Goal: Information Seeking & Learning: Learn about a topic

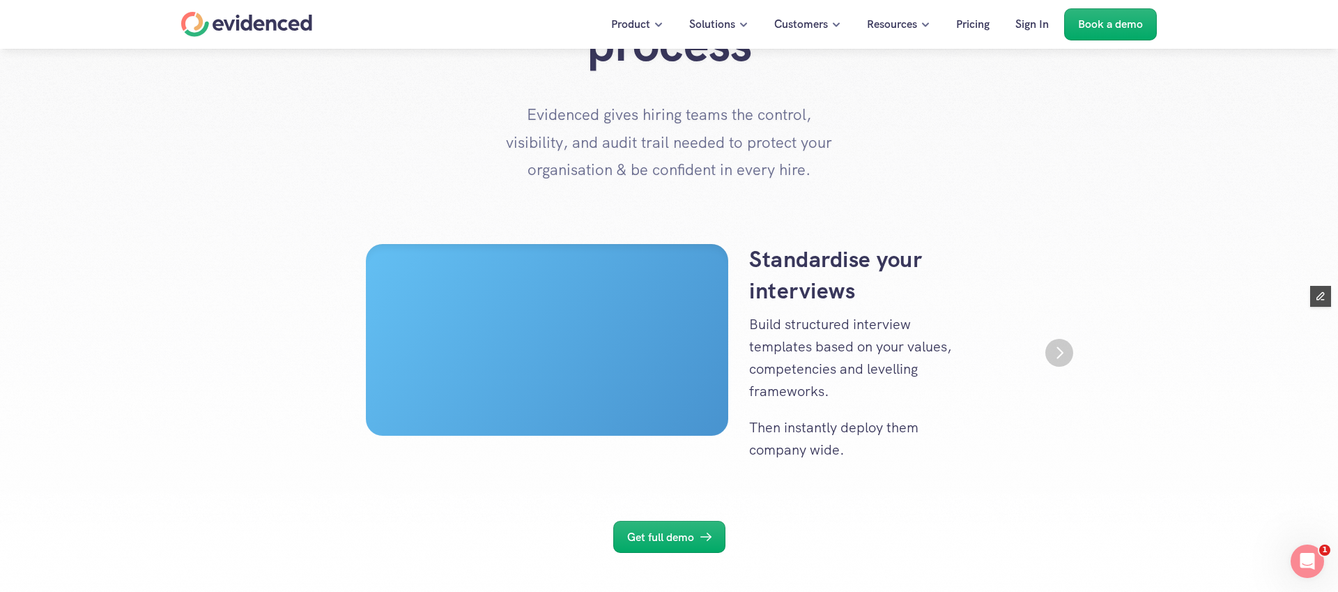
scroll to position [143, 0]
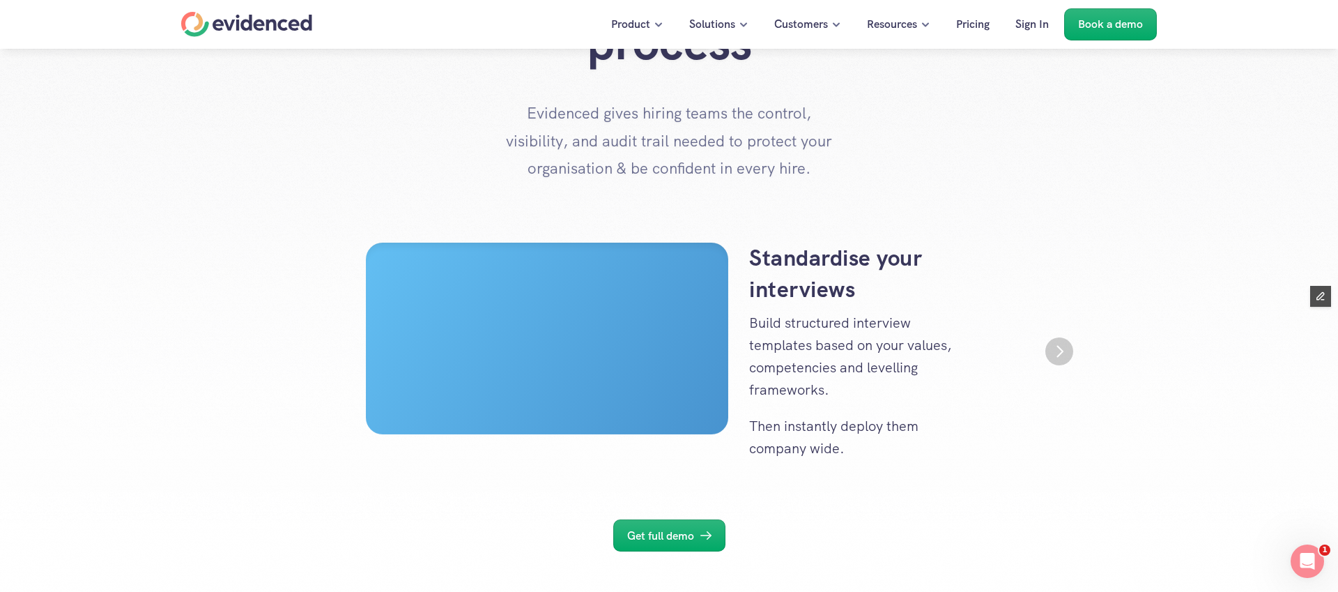
click at [1064, 347] on img "Next" at bounding box center [1060, 351] width 28 height 28
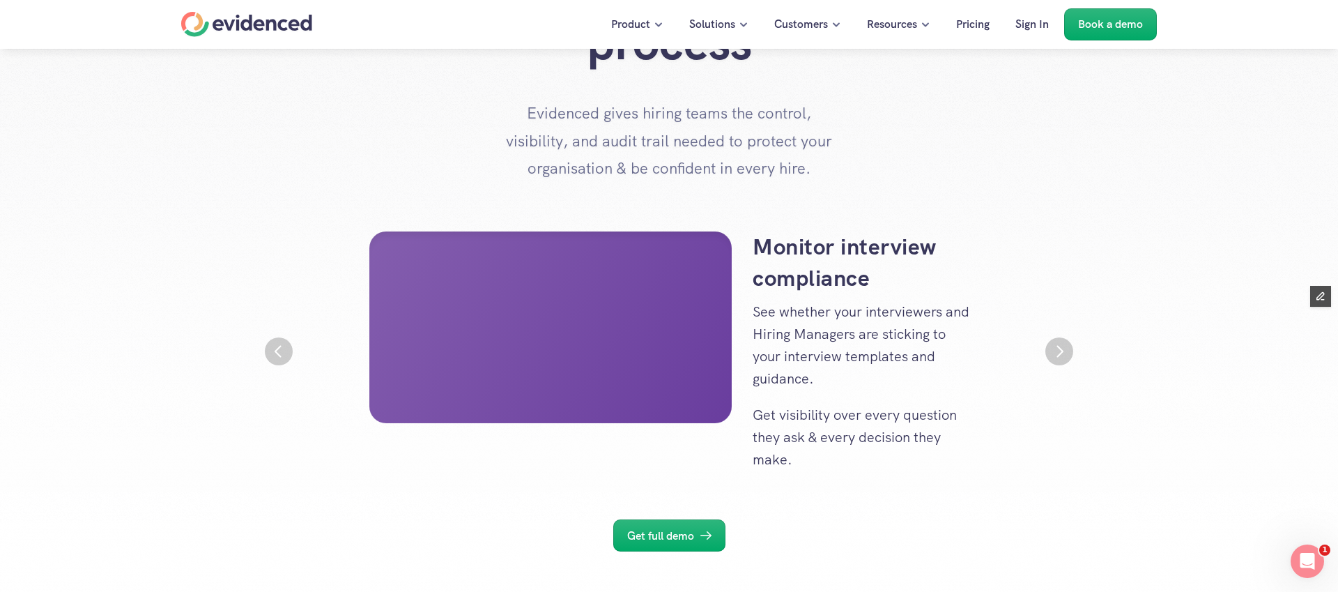
scroll to position [0, 836]
click at [1064, 347] on img "Next" at bounding box center [1060, 351] width 28 height 28
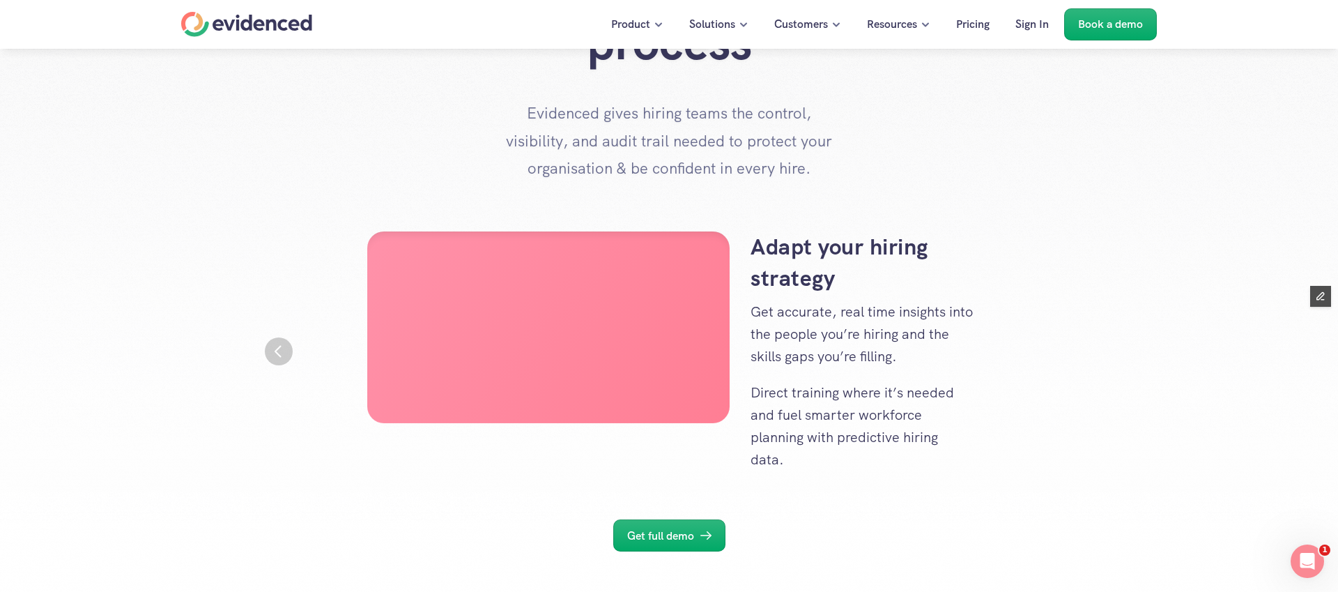
scroll to position [0, 1673]
click at [268, 345] on img "Previous" at bounding box center [279, 351] width 28 height 28
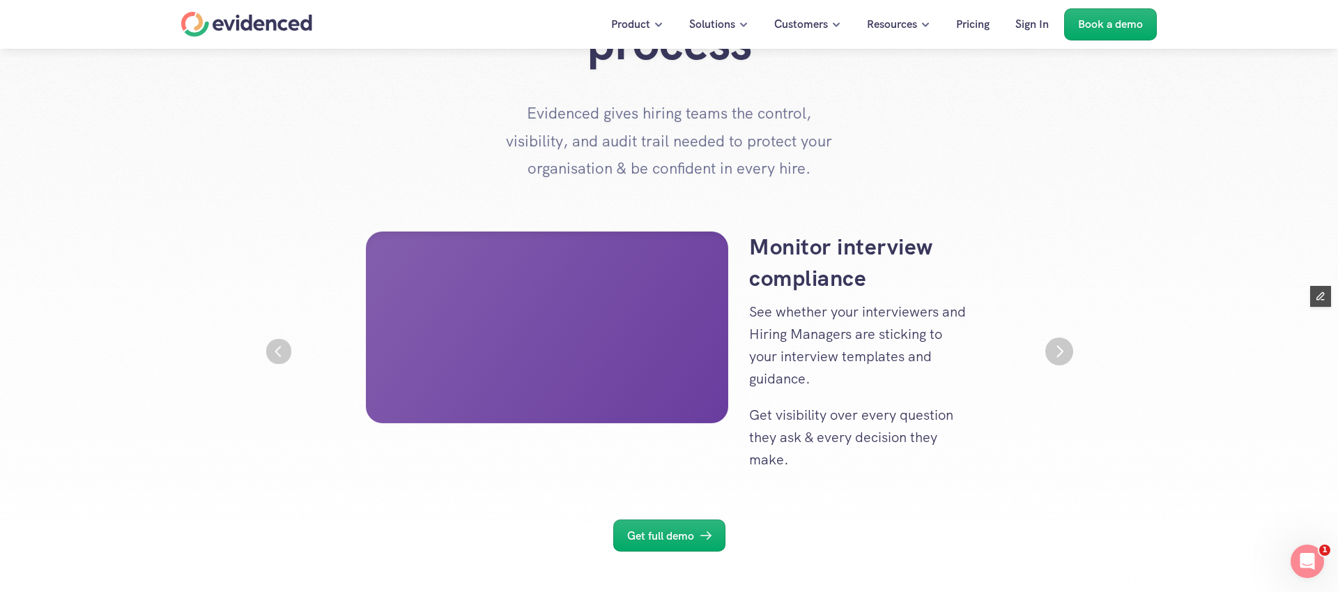
click at [268, 345] on img "Previous" at bounding box center [279, 351] width 26 height 26
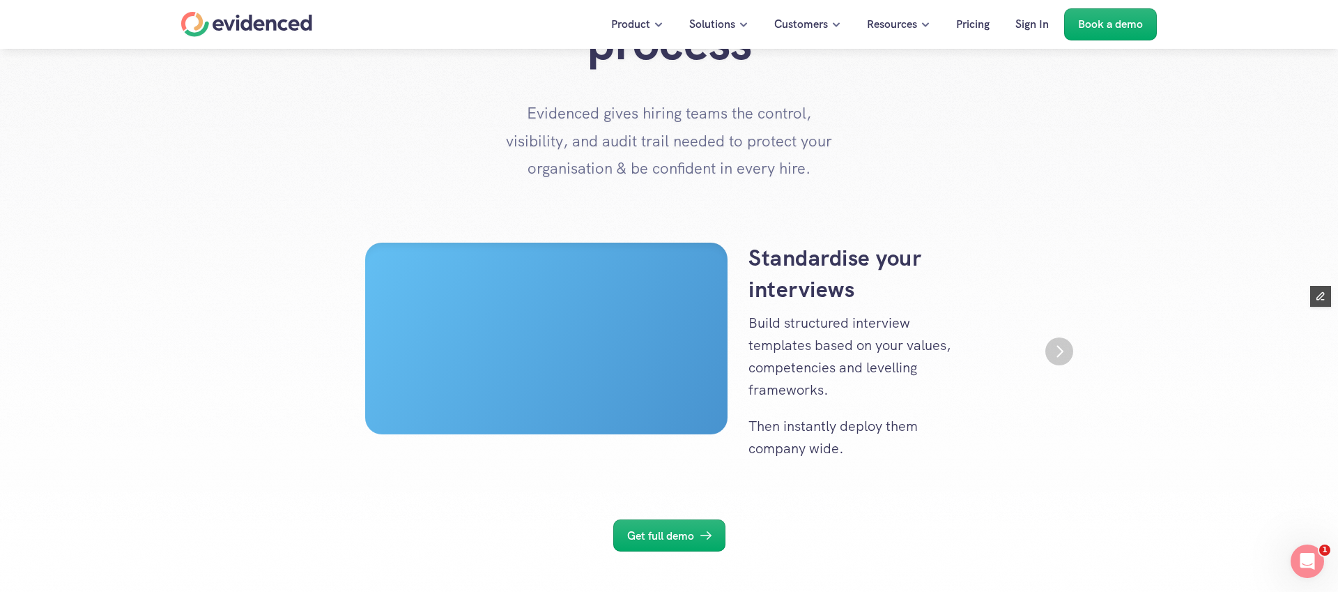
scroll to position [0, 0]
click at [1048, 350] on img "Next" at bounding box center [1060, 351] width 28 height 28
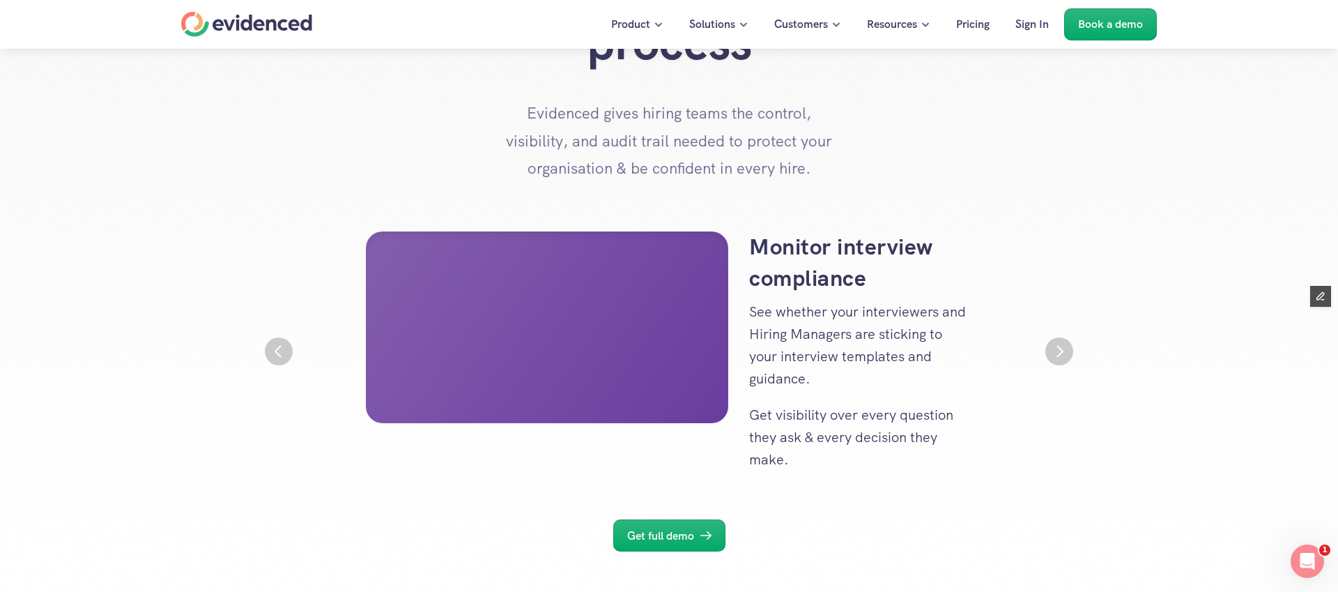
click at [1048, 350] on img "Next" at bounding box center [1060, 351] width 28 height 28
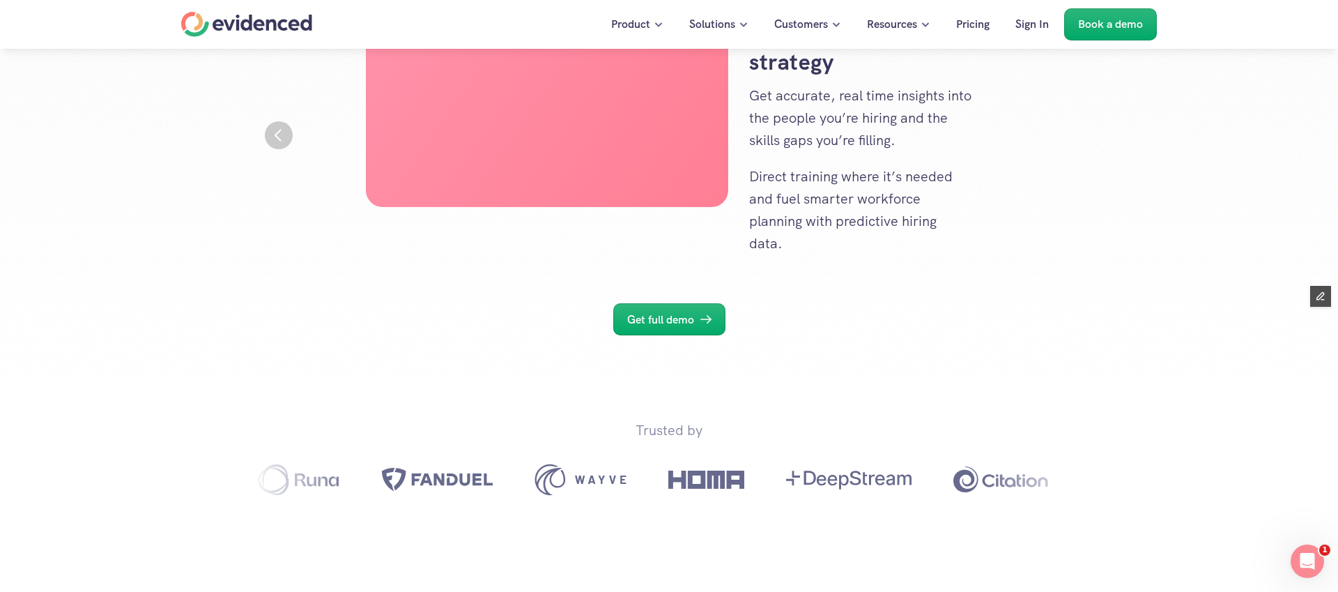
scroll to position [361, 0]
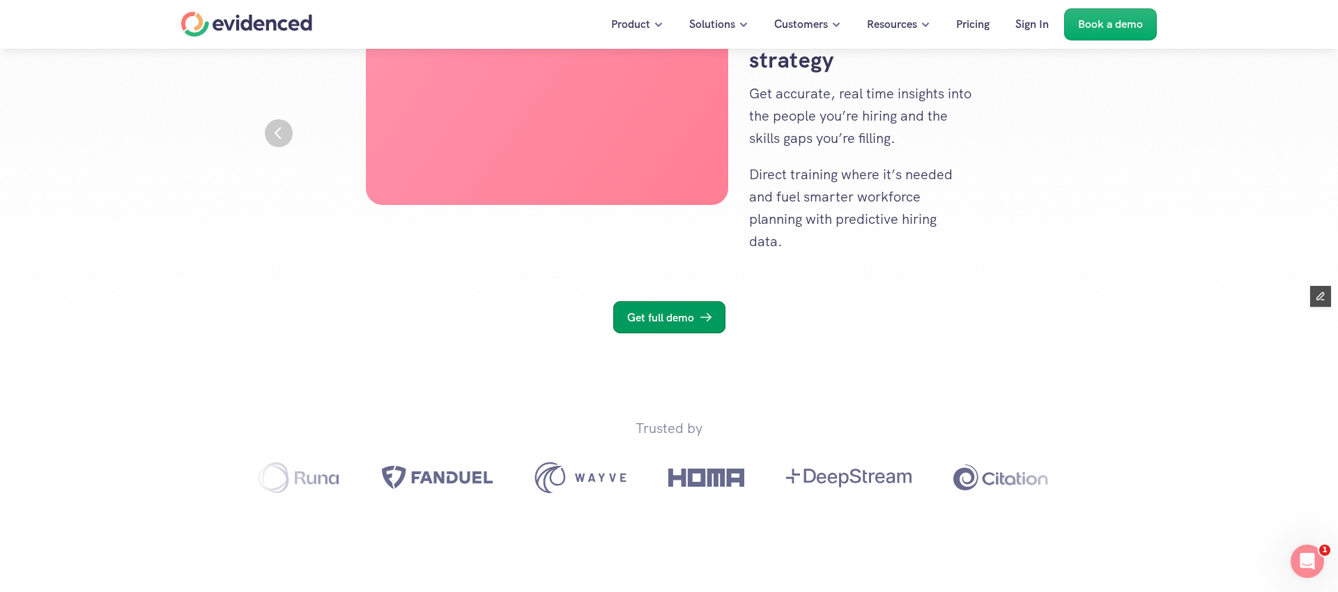
click at [680, 326] on p "Get full demo" at bounding box center [660, 318] width 67 height 18
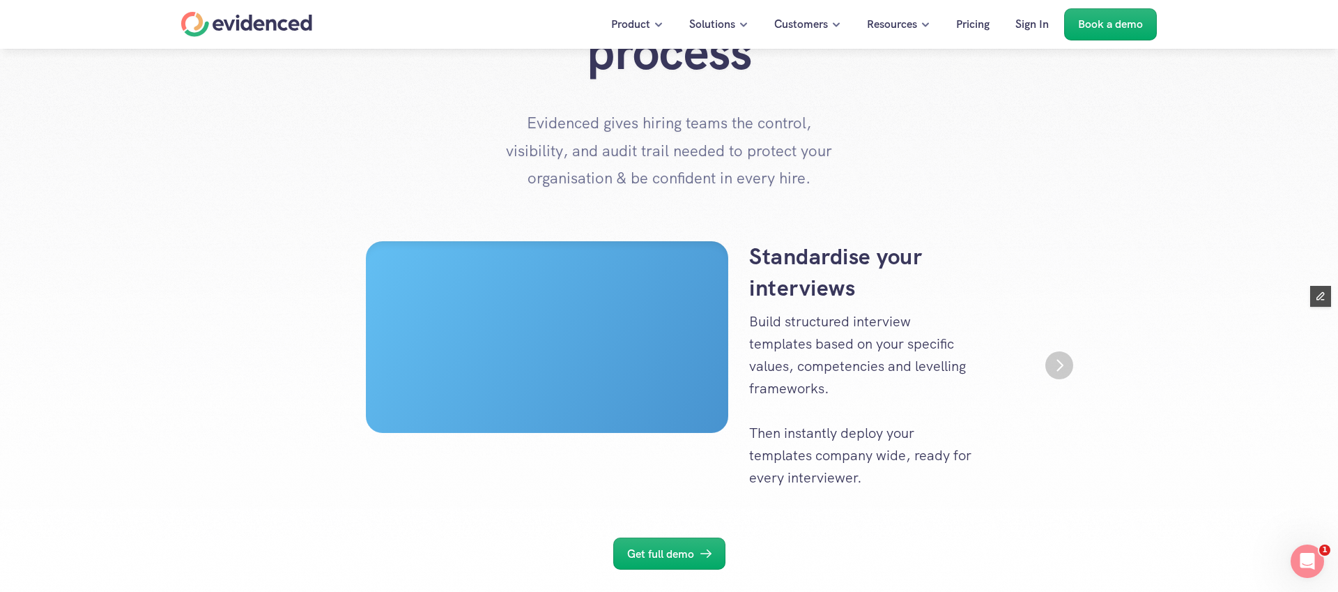
scroll to position [131, 0]
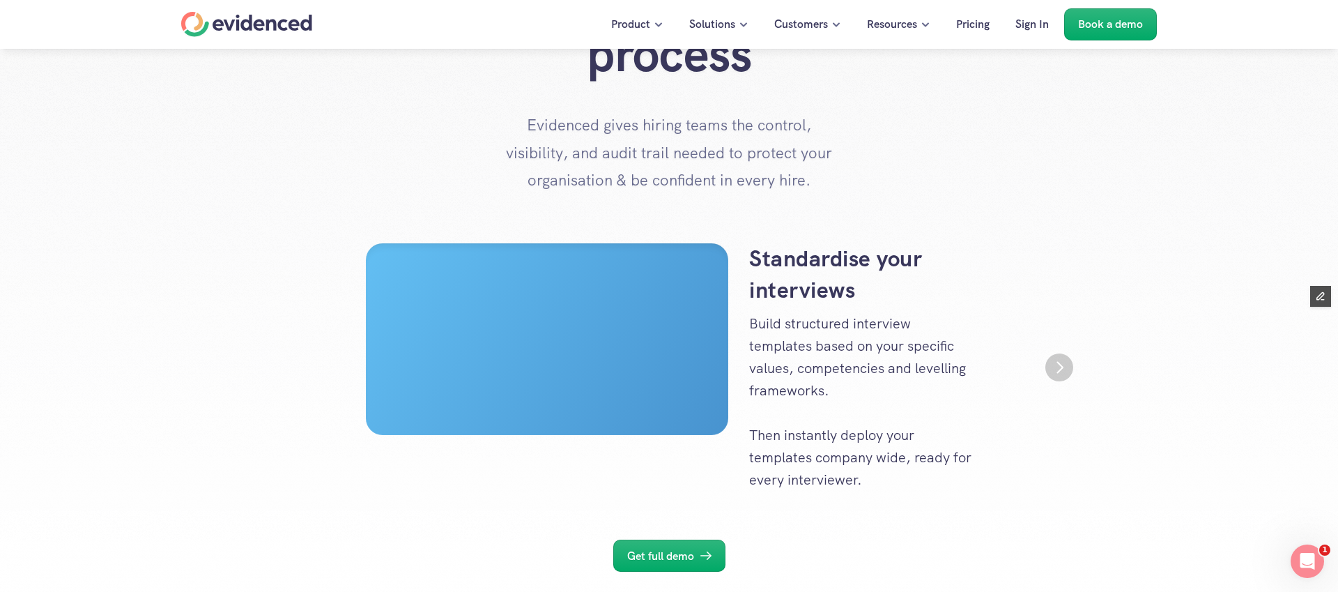
click at [1067, 373] on img "Next" at bounding box center [1060, 367] width 28 height 28
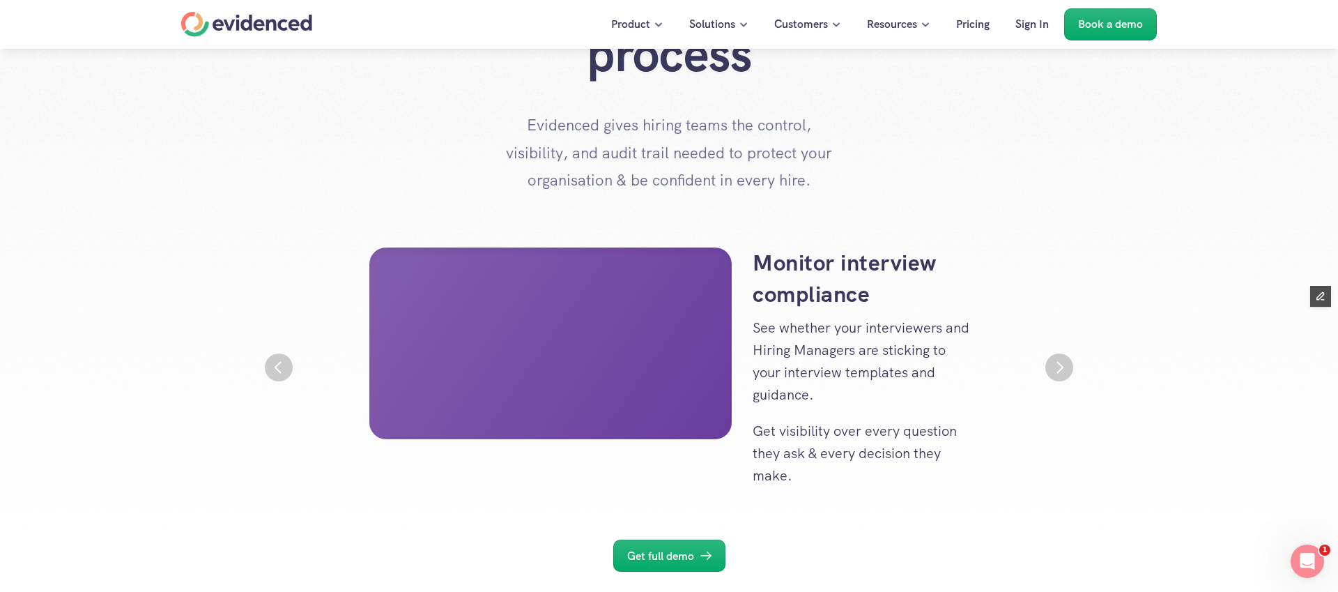
scroll to position [0, 836]
click at [1067, 373] on img "Next" at bounding box center [1060, 367] width 28 height 28
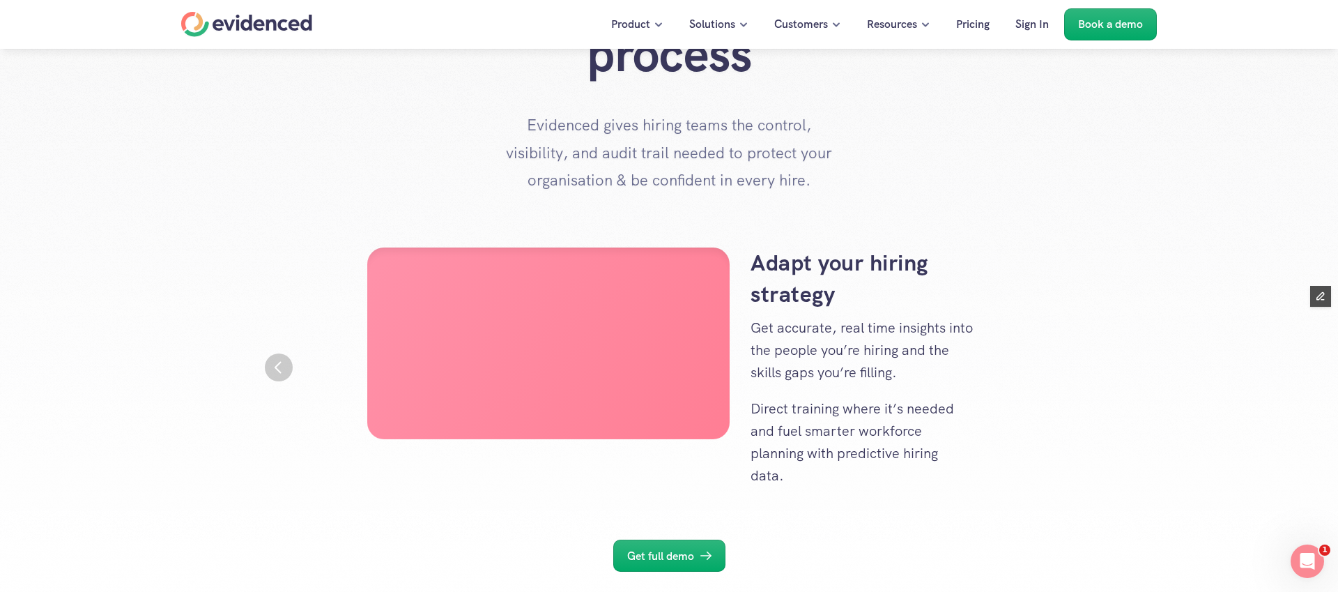
scroll to position [0, 1673]
click at [277, 367] on img "Previous" at bounding box center [279, 367] width 28 height 28
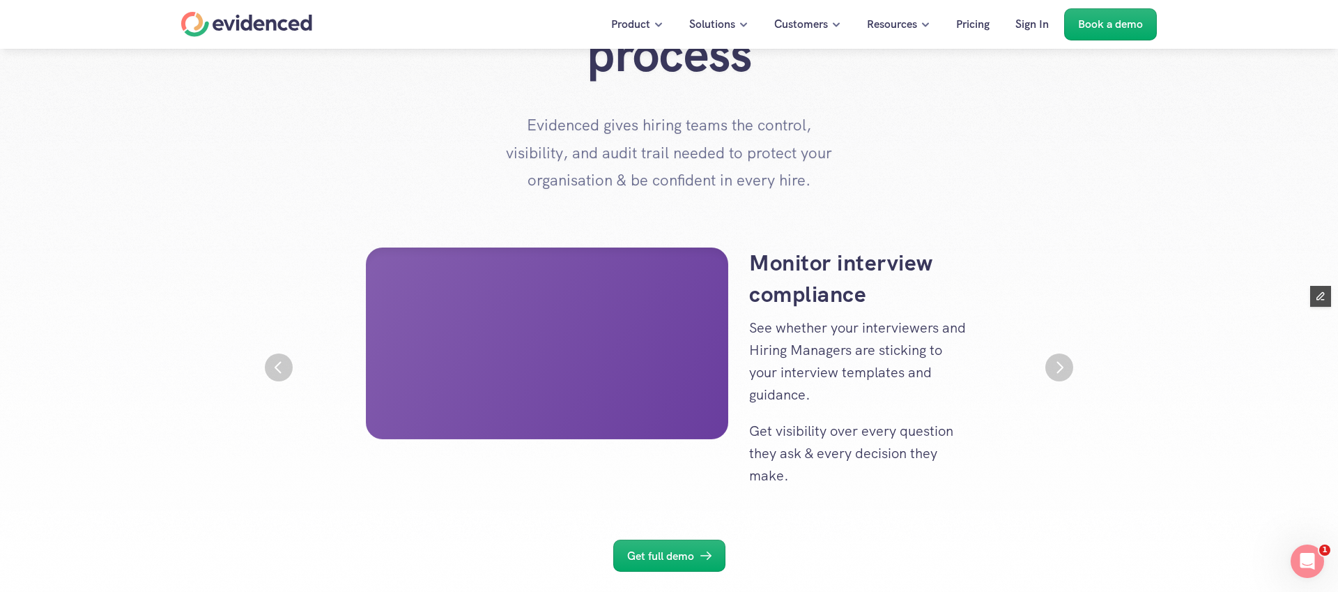
click at [277, 367] on img "Previous" at bounding box center [279, 367] width 28 height 28
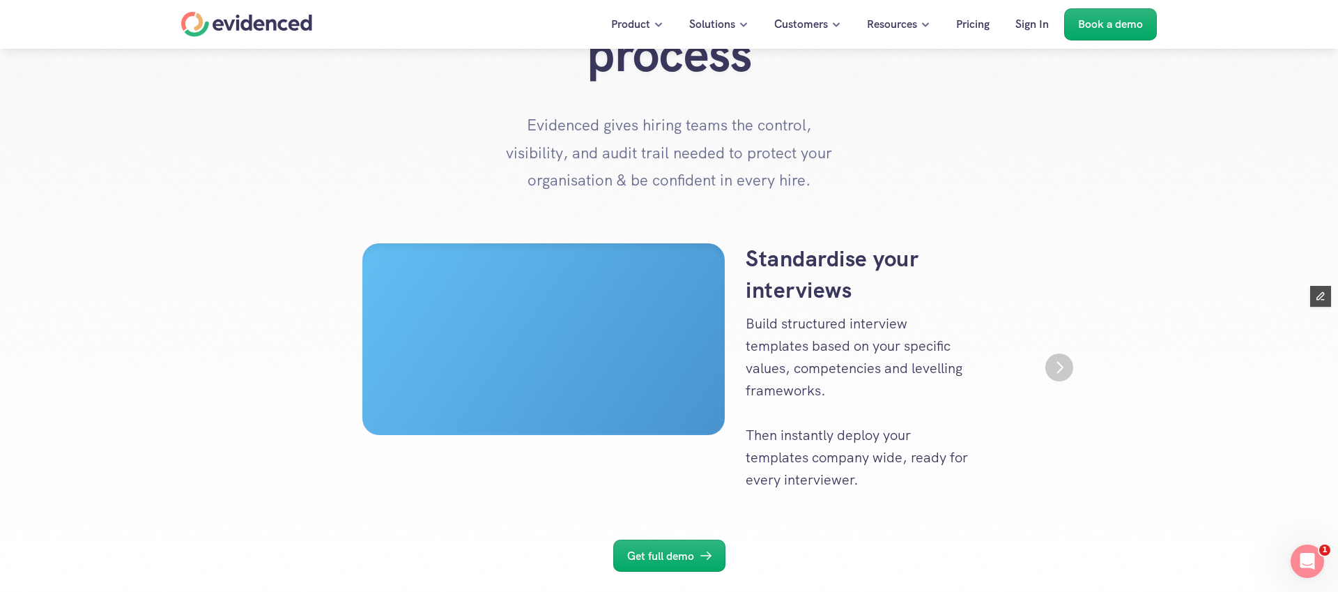
scroll to position [0, 0]
click at [1068, 367] on img "Next" at bounding box center [1059, 367] width 25 height 25
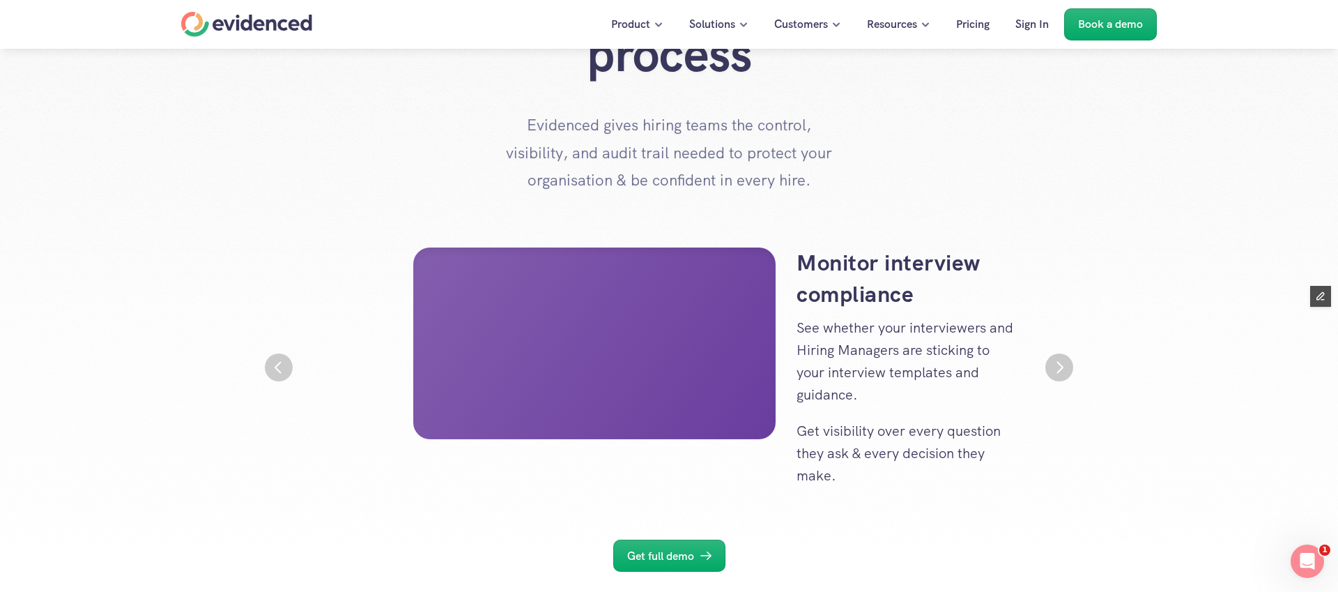
scroll to position [0, 836]
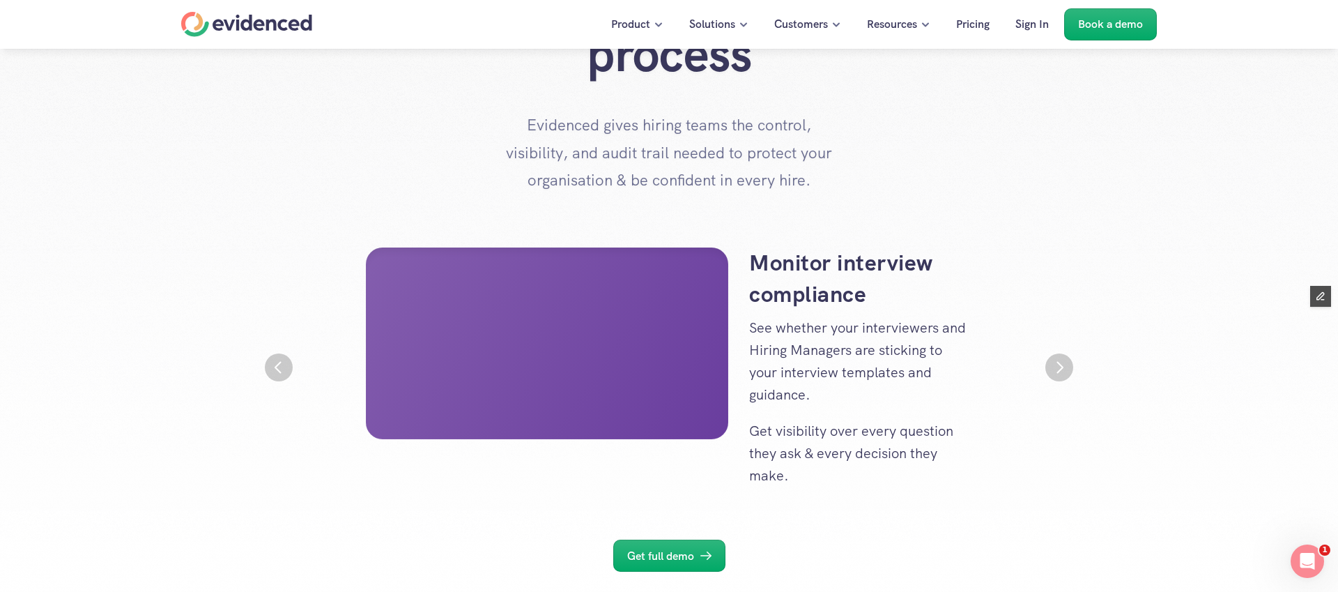
click at [280, 373] on img "Previous" at bounding box center [279, 367] width 28 height 28
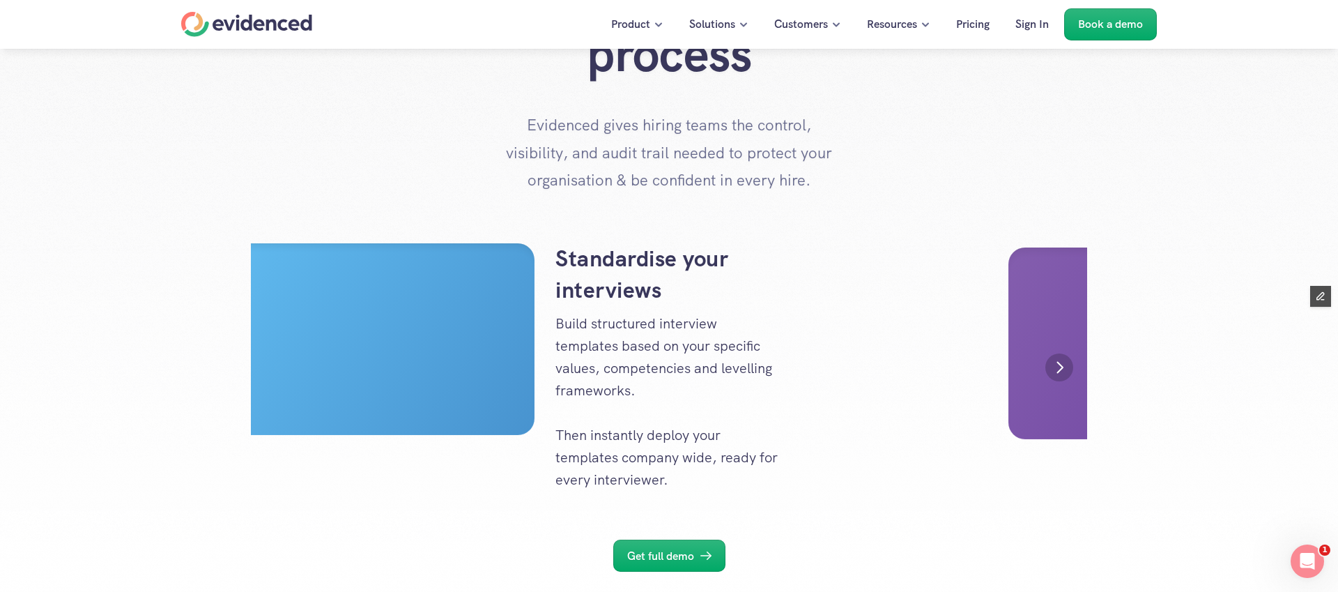
scroll to position [0, 0]
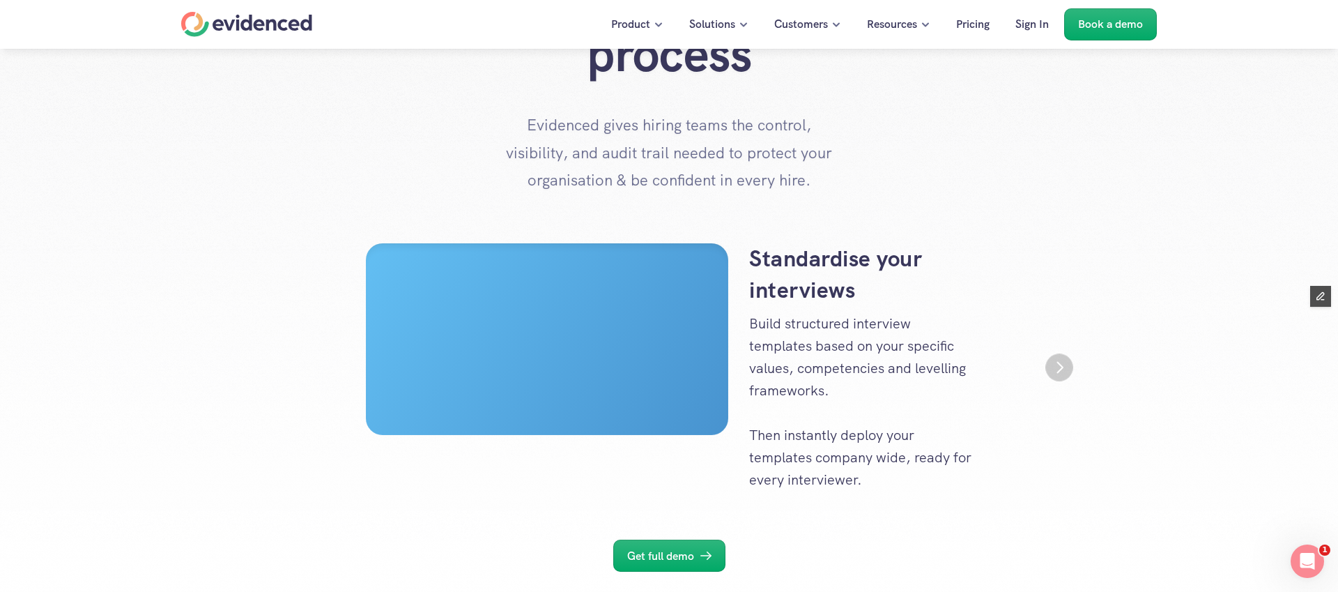
click at [1055, 360] on img "Next" at bounding box center [1059, 366] width 27 height 27
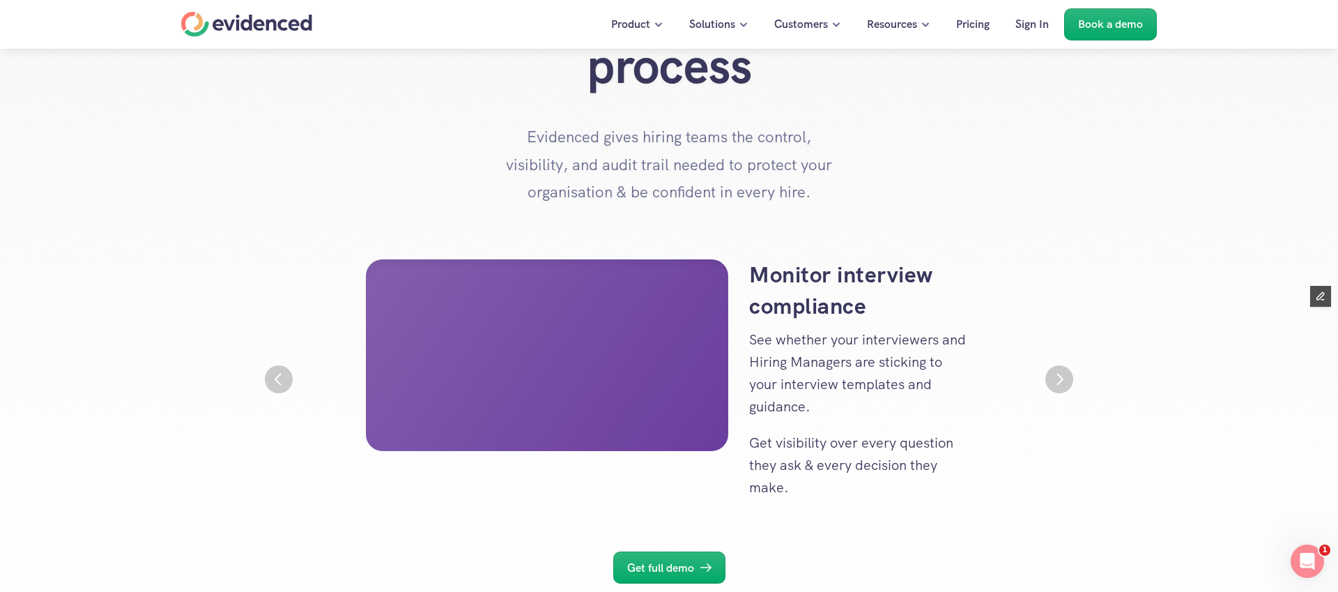
scroll to position [125, 0]
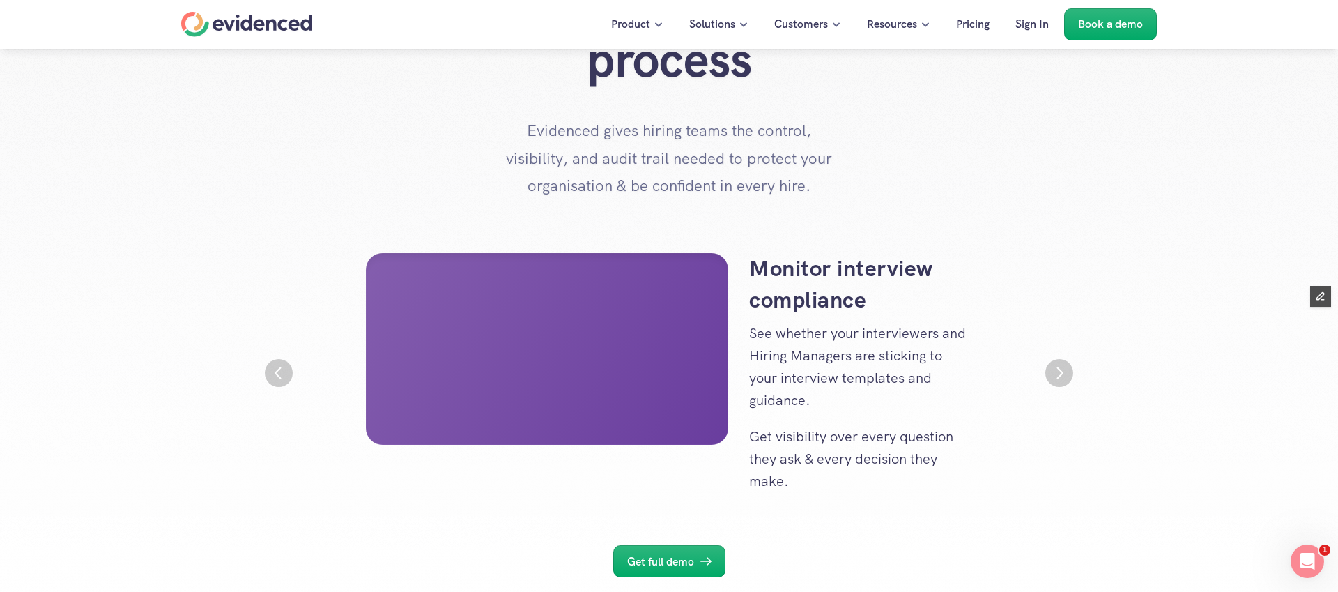
click at [1058, 365] on img "Next" at bounding box center [1060, 373] width 28 height 28
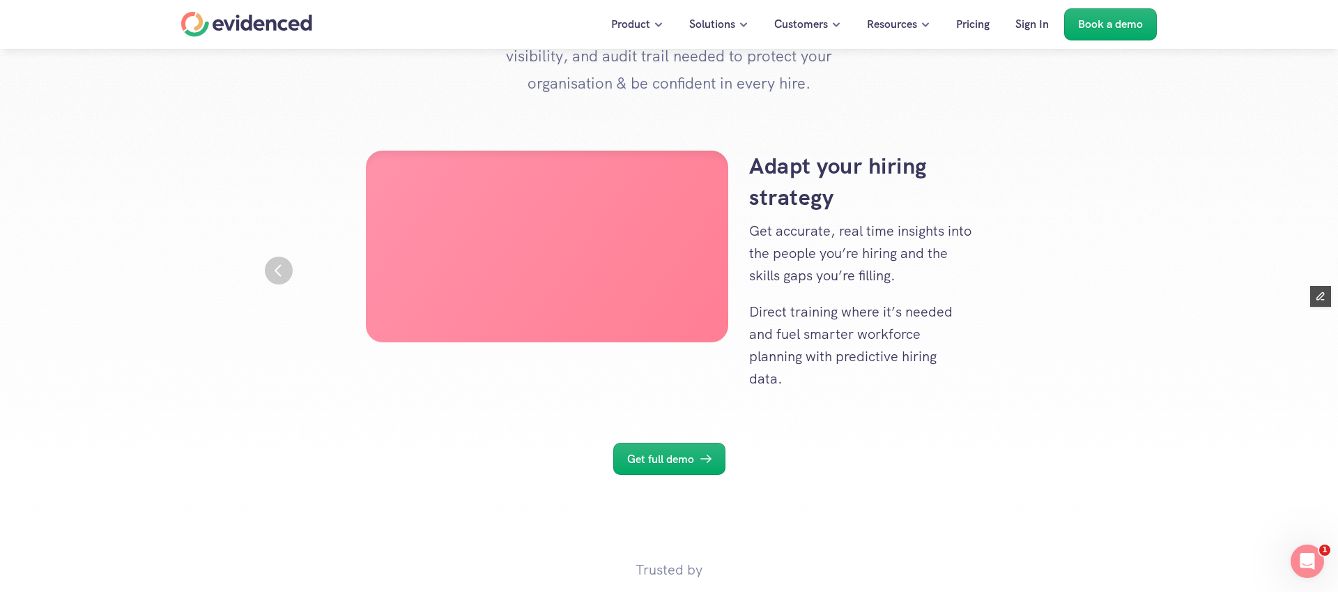
scroll to position [227, 0]
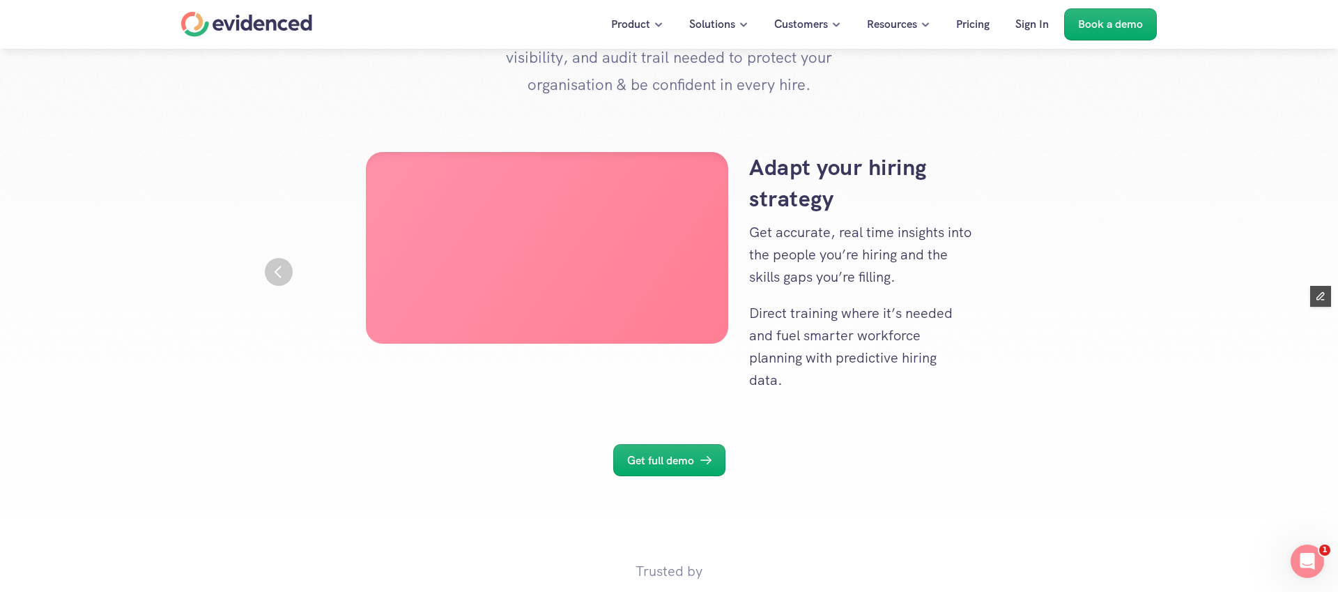
click at [280, 266] on img "Previous" at bounding box center [279, 272] width 28 height 28
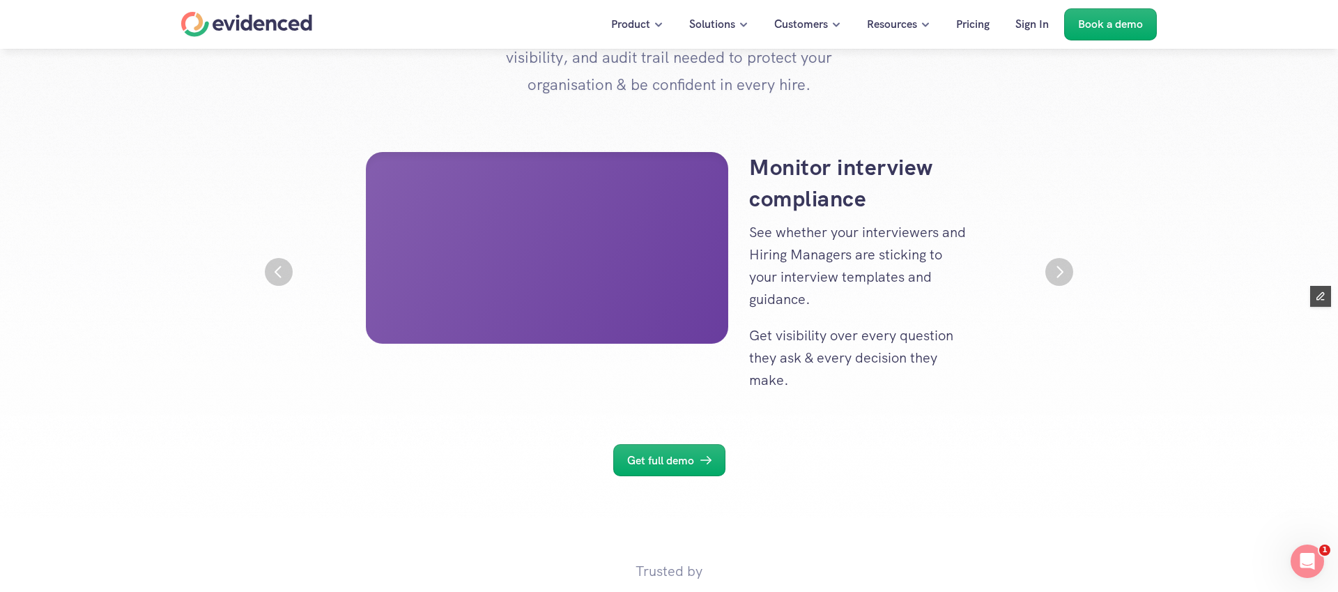
click at [1049, 267] on img "Next" at bounding box center [1060, 272] width 28 height 28
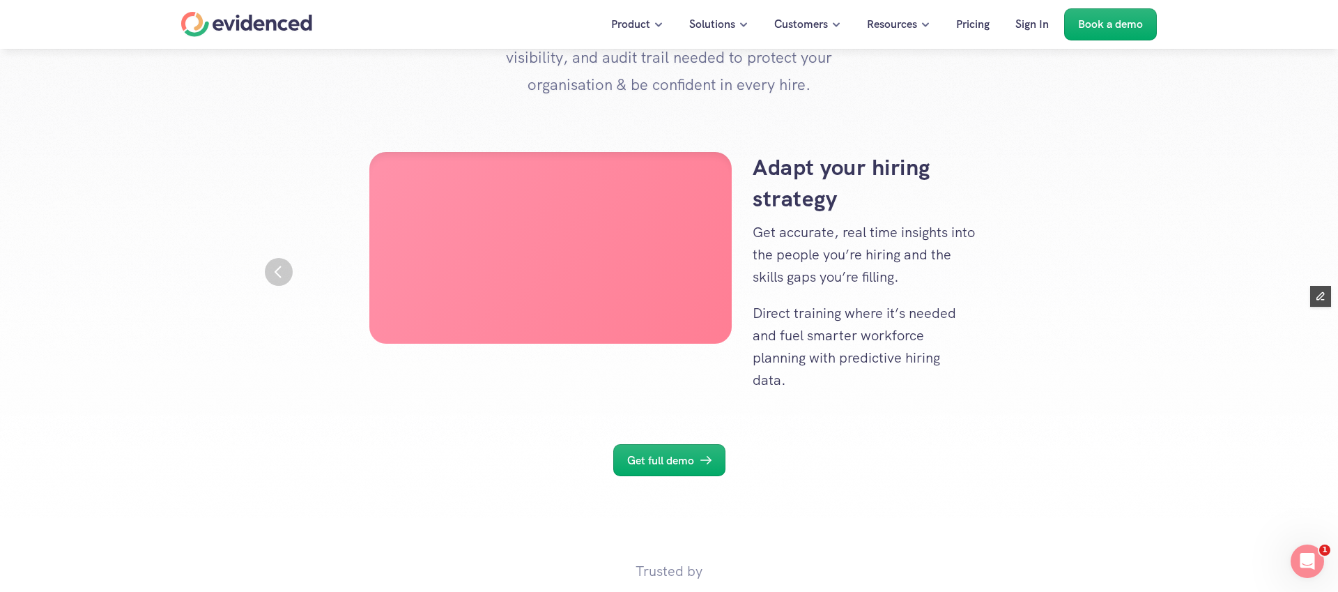
click at [1049, 267] on div "Adapt your hiring strategy Get accurate, real time insights into the people you…" at bounding box center [672, 272] width 836 height 240
click at [272, 272] on img "Previous" at bounding box center [279, 272] width 28 height 28
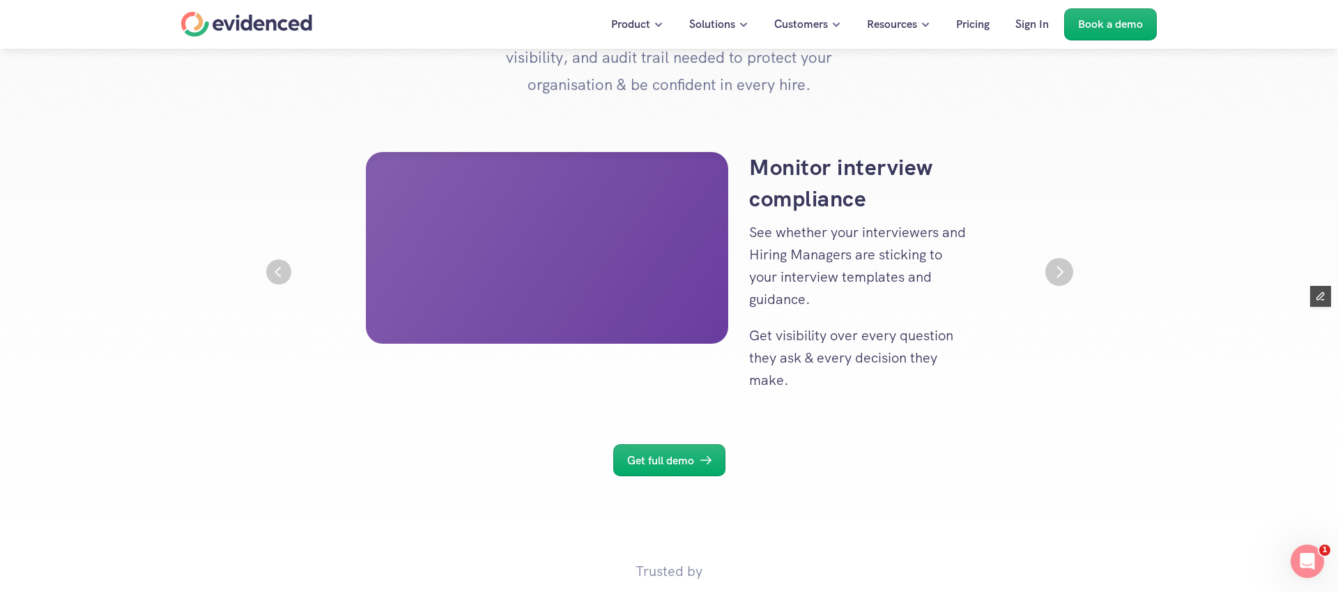
click at [272, 272] on img "Previous" at bounding box center [278, 271] width 25 height 25
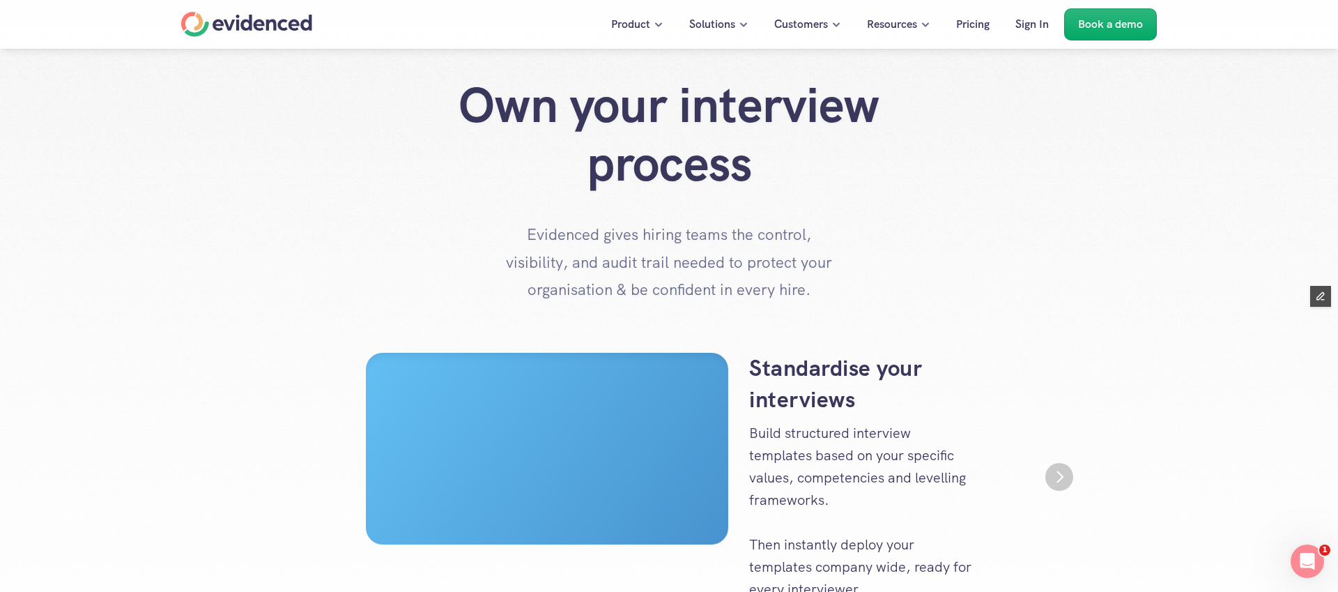
scroll to position [0, 0]
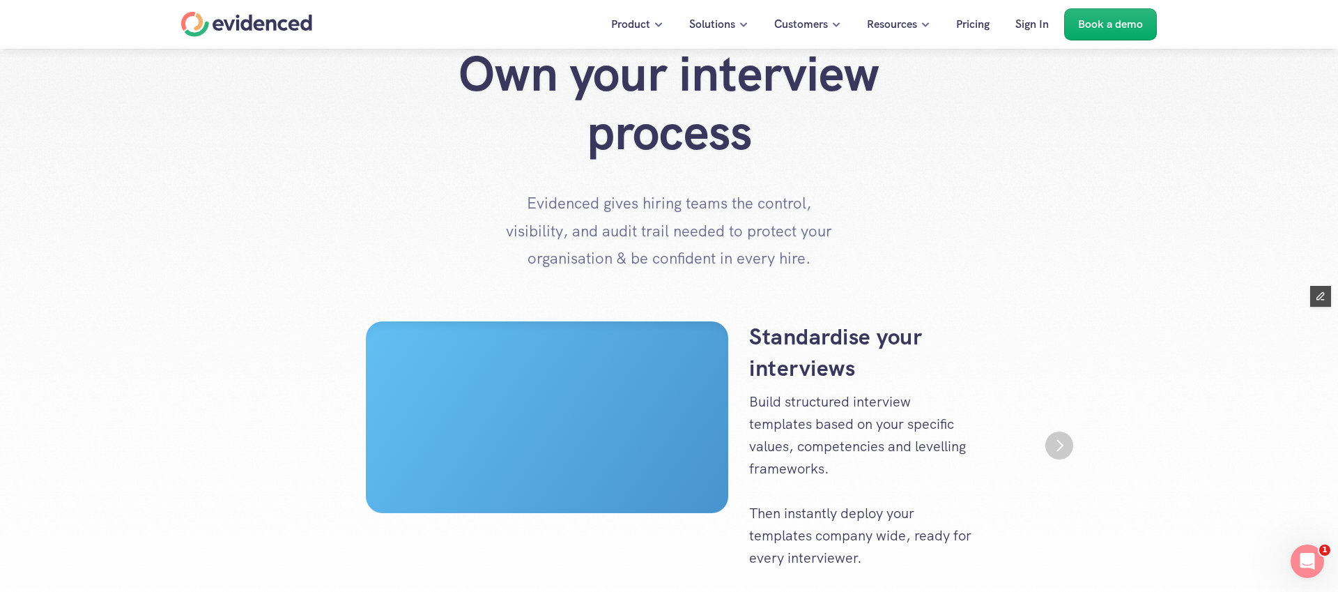
scroll to position [63, 0]
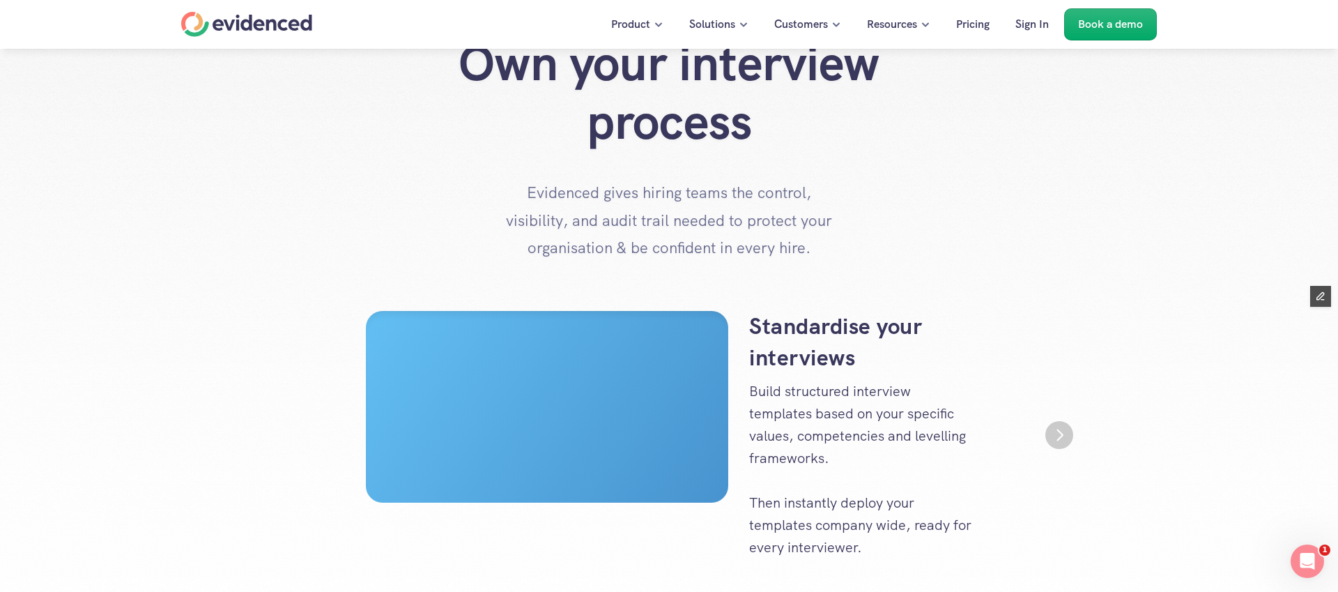
click at [1063, 436] on img "Next" at bounding box center [1060, 435] width 28 height 28
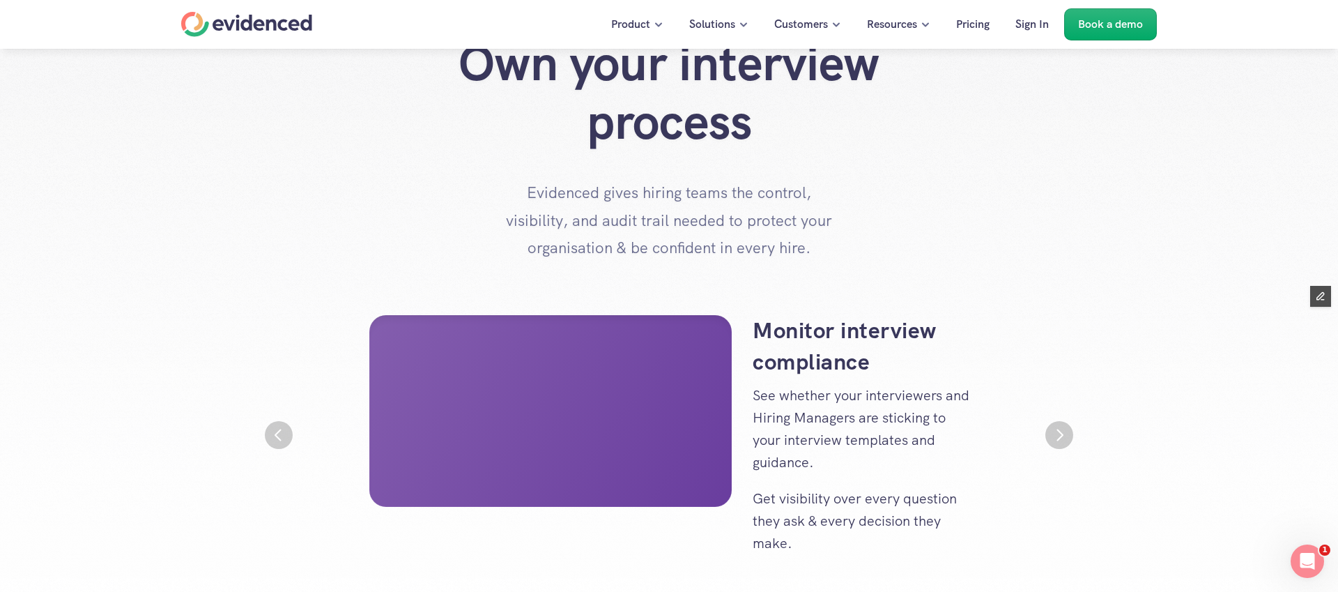
scroll to position [0, 836]
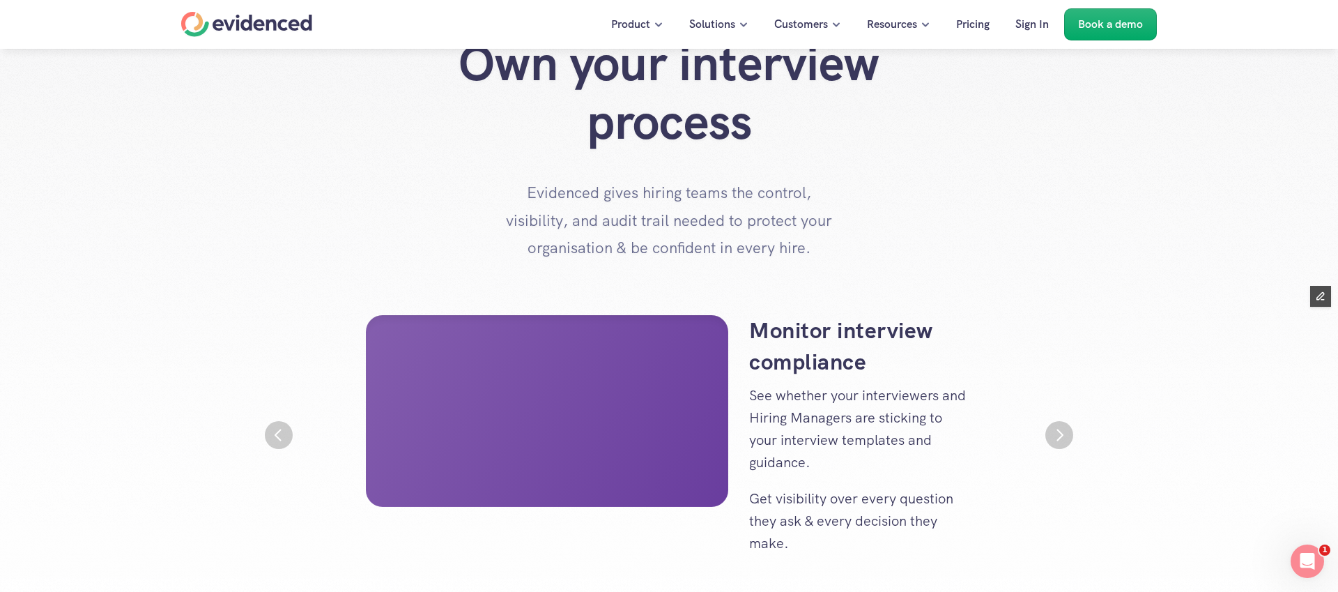
click at [1063, 436] on img "Next" at bounding box center [1060, 435] width 28 height 28
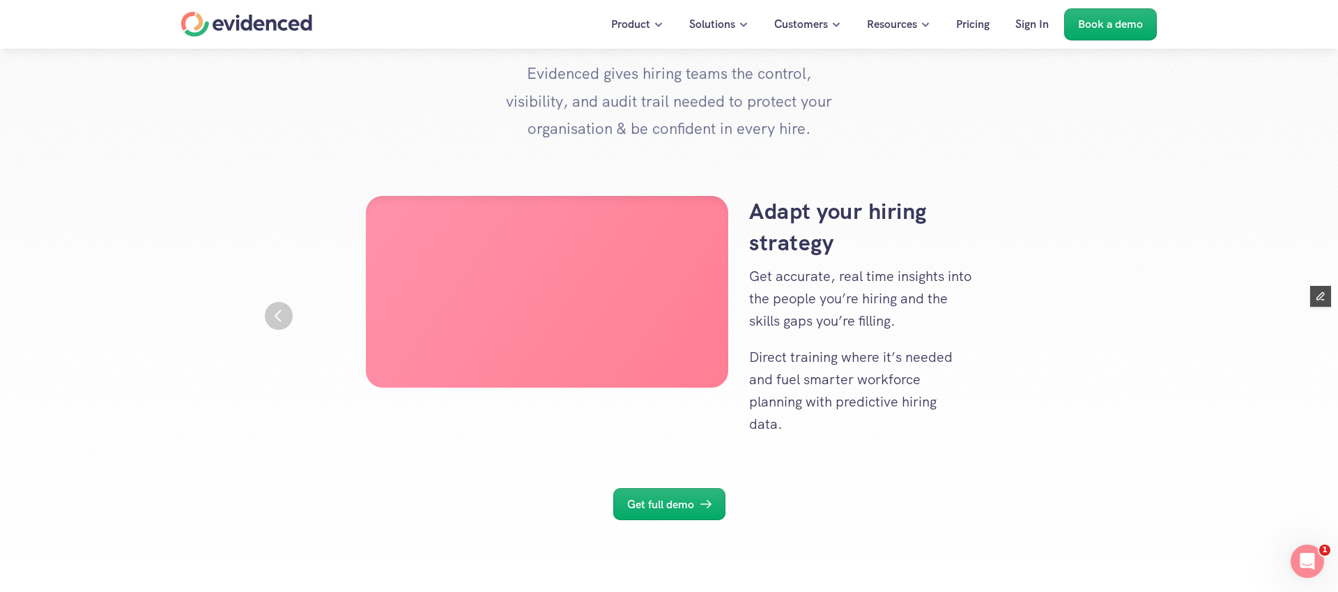
scroll to position [181, 0]
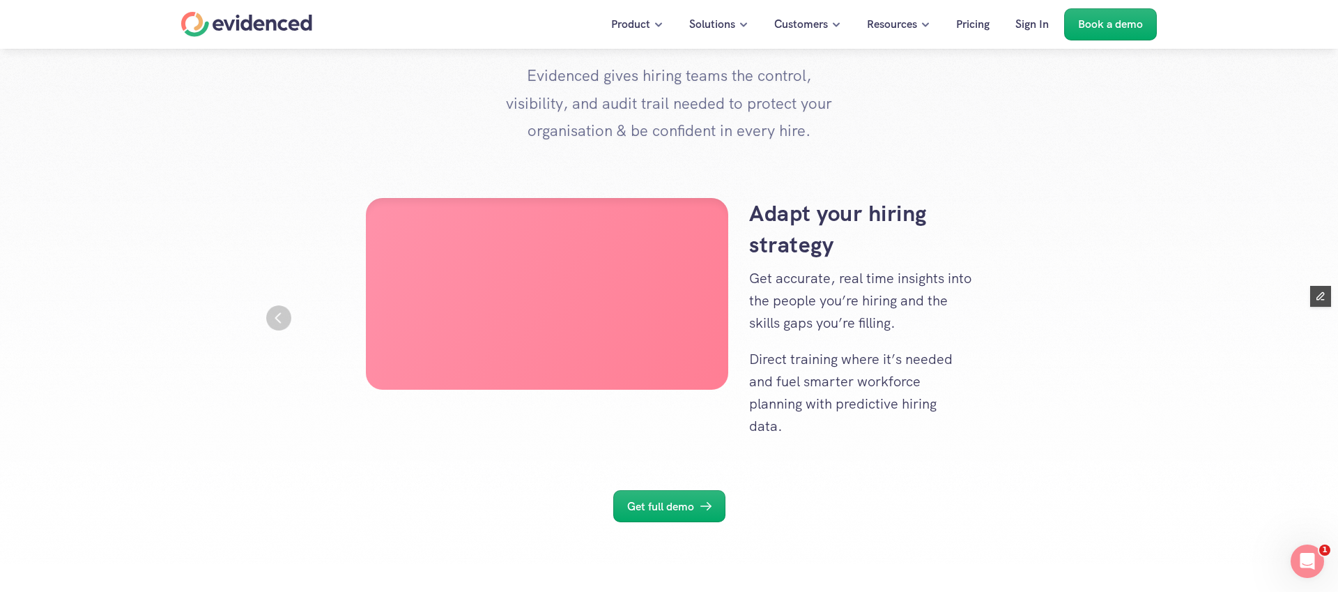
click at [283, 325] on img "Previous" at bounding box center [278, 317] width 25 height 25
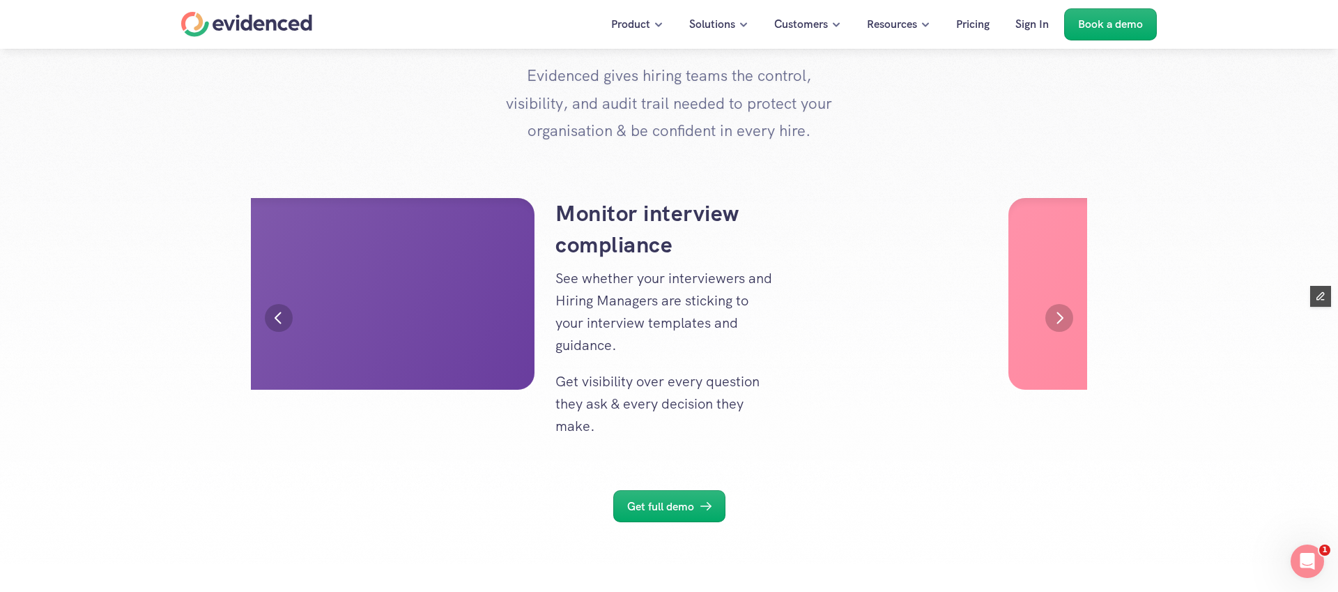
scroll to position [0, 836]
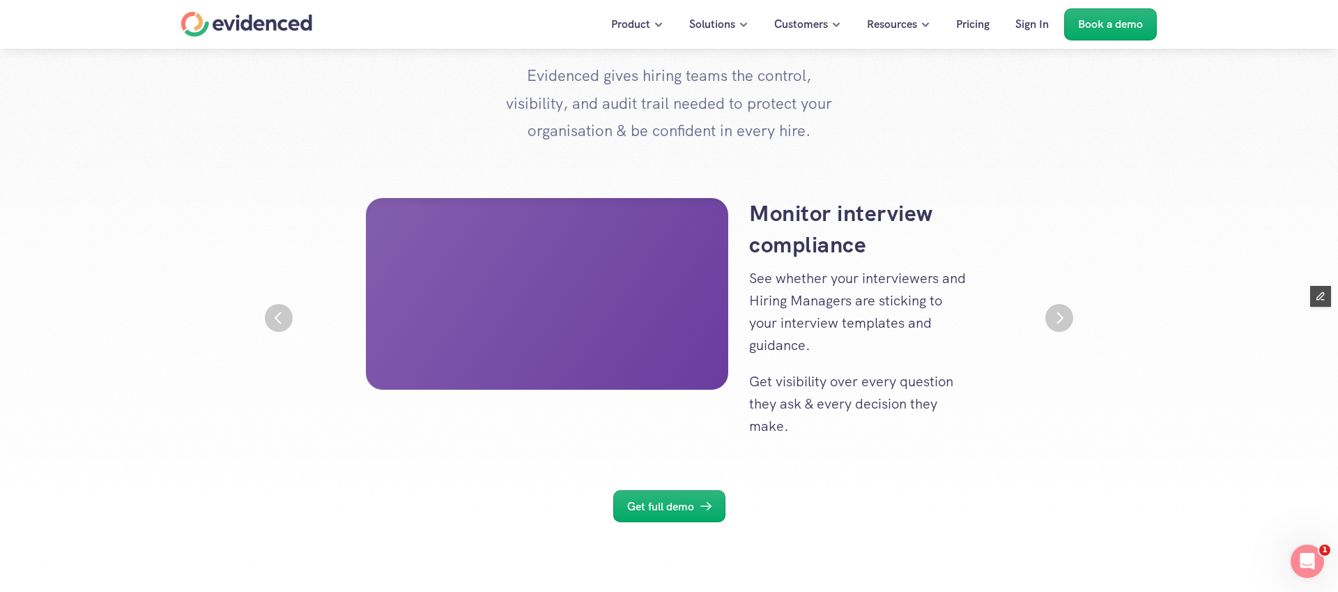
click at [283, 325] on img "Previous" at bounding box center [279, 318] width 28 height 28
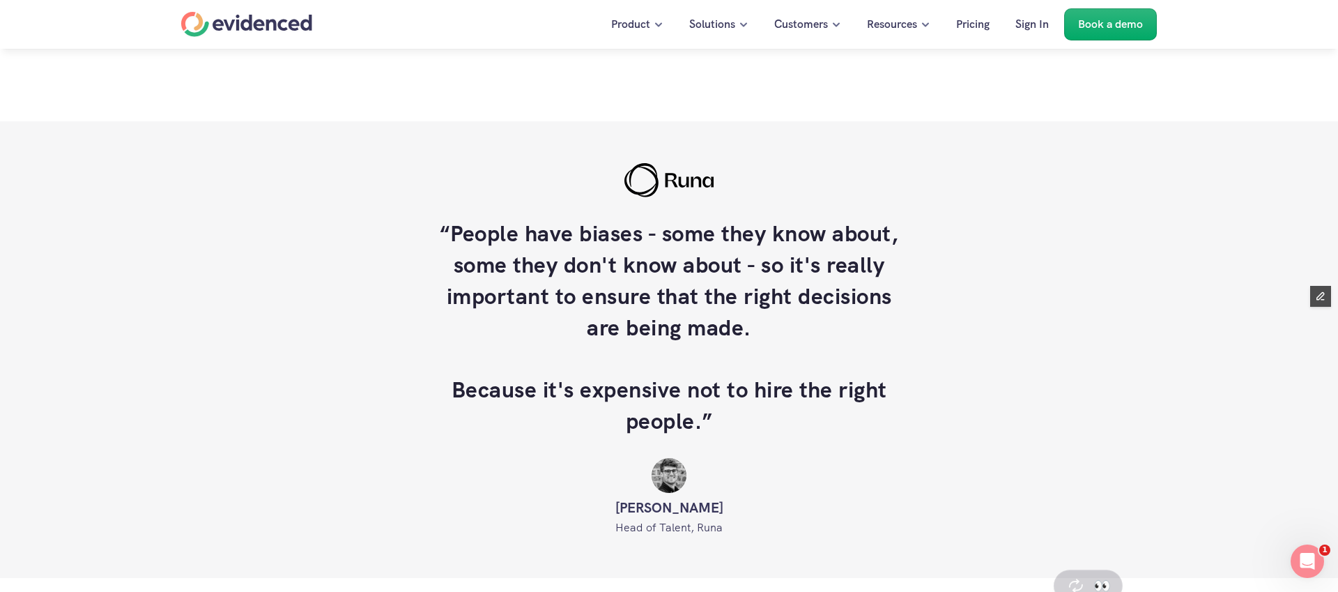
scroll to position [1871, 0]
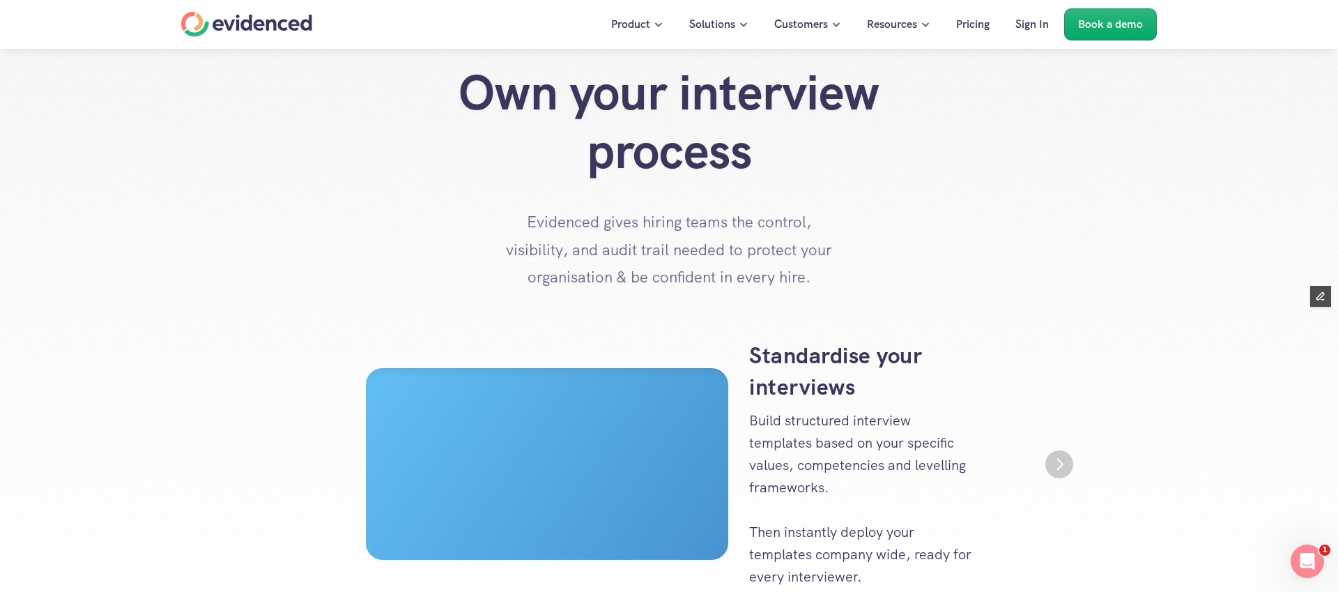
scroll to position [39, 0]
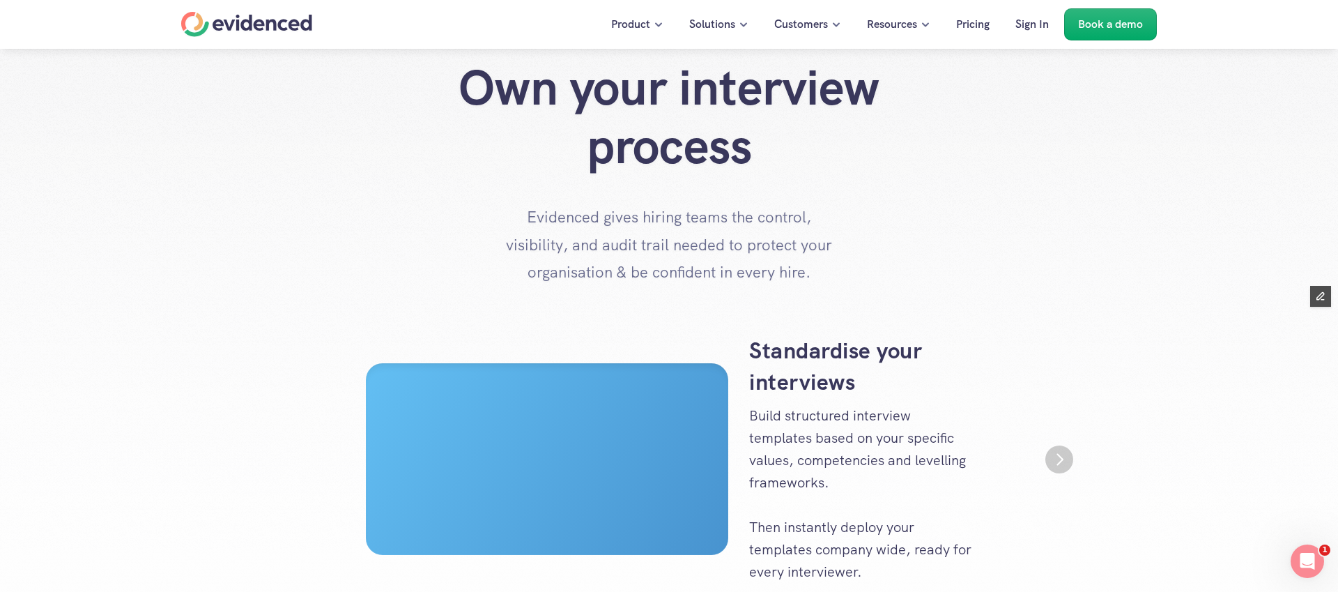
click at [685, 228] on p "Evidenced gives hiring teams the control, visibility, and audit trail needed to…" at bounding box center [669, 245] width 349 height 83
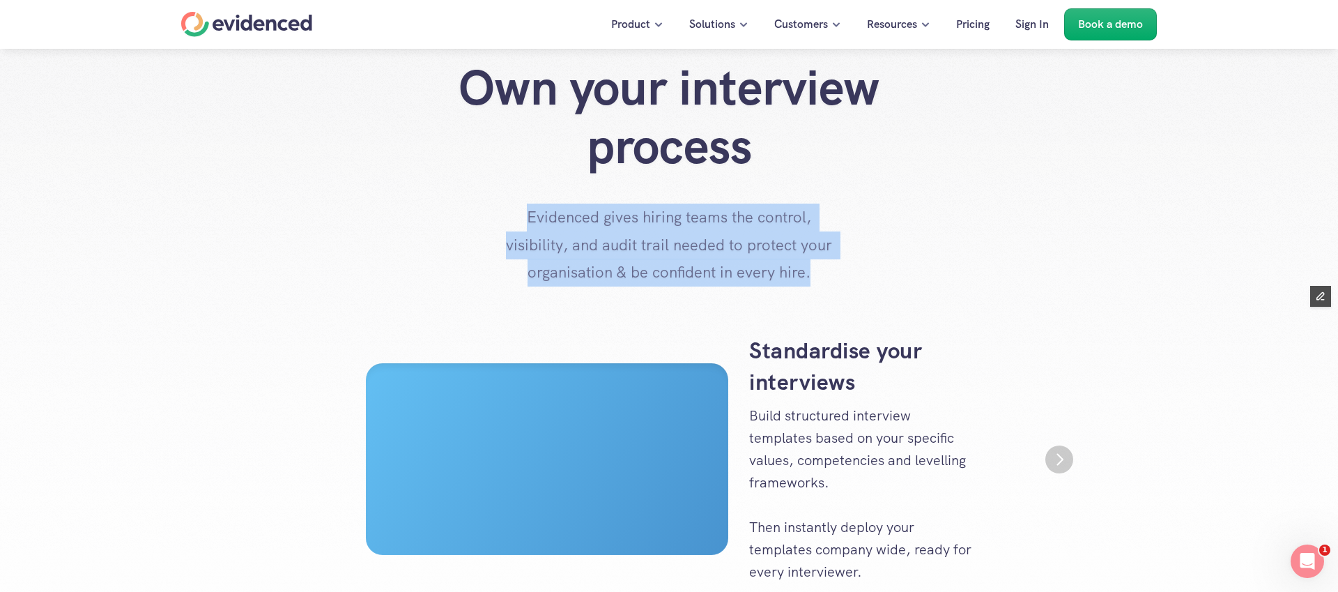
click at [685, 228] on p "Evidenced gives hiring teams the control, visibility, and audit trail needed to…" at bounding box center [669, 245] width 349 height 83
copy p "Evidenced gives hiring teams the control, visibility, and audit trail needed to…"
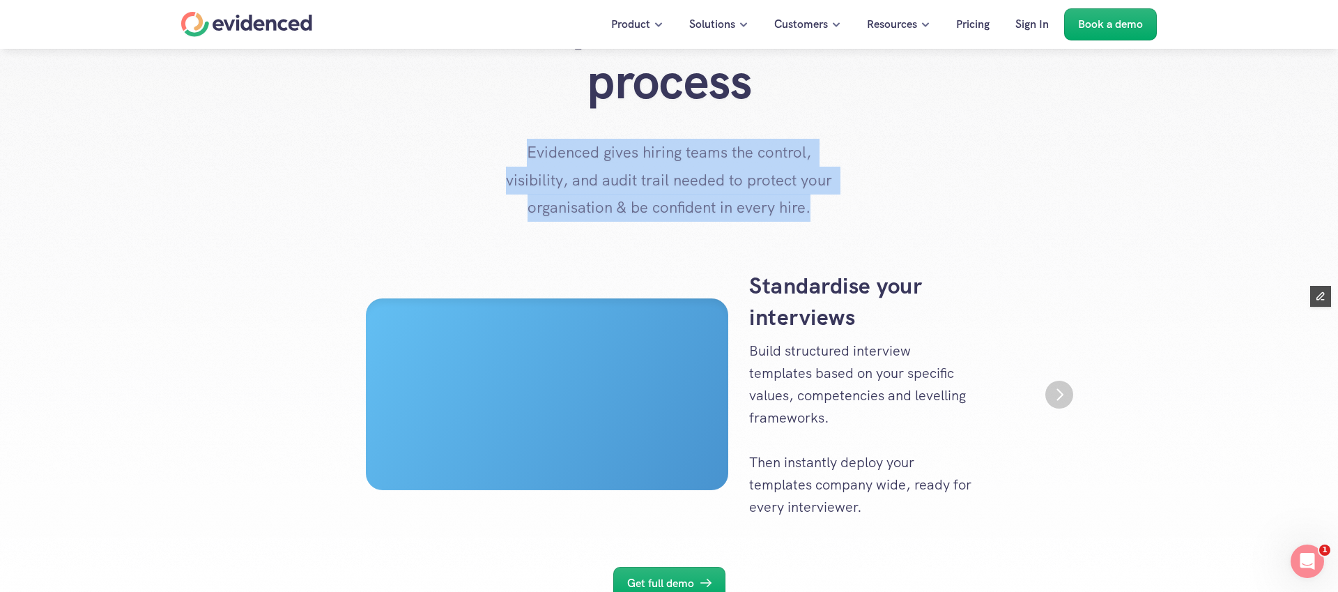
scroll to position [105, 0]
click at [1062, 398] on img "Next" at bounding box center [1059, 392] width 27 height 27
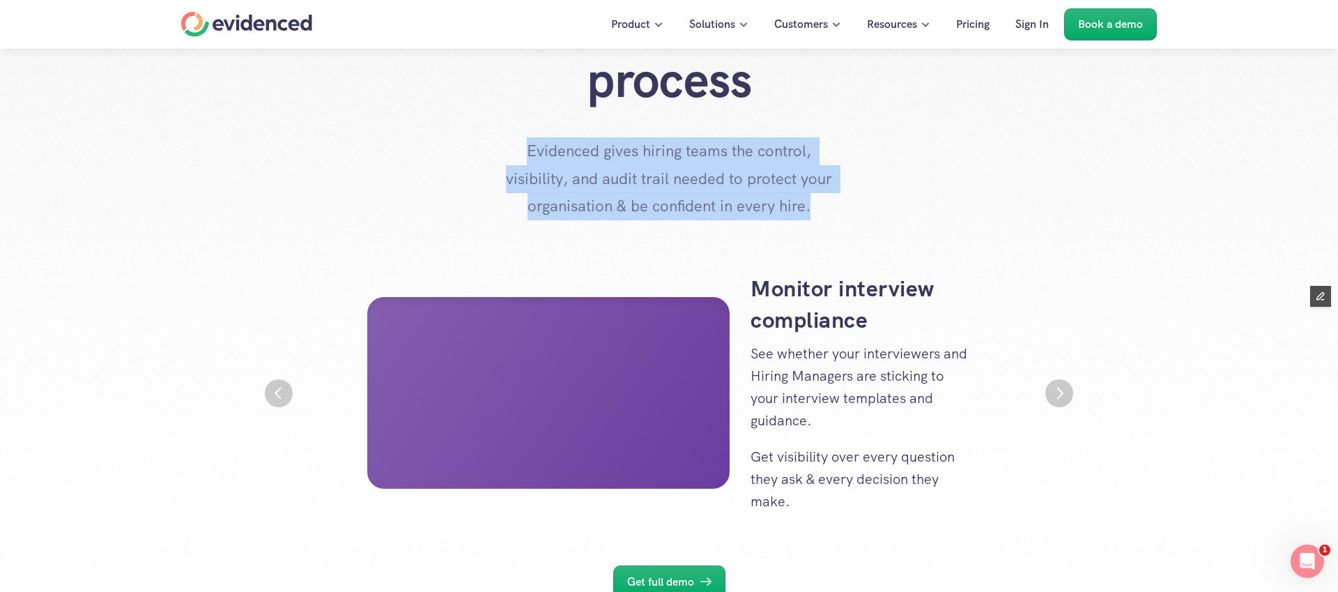
scroll to position [0, 836]
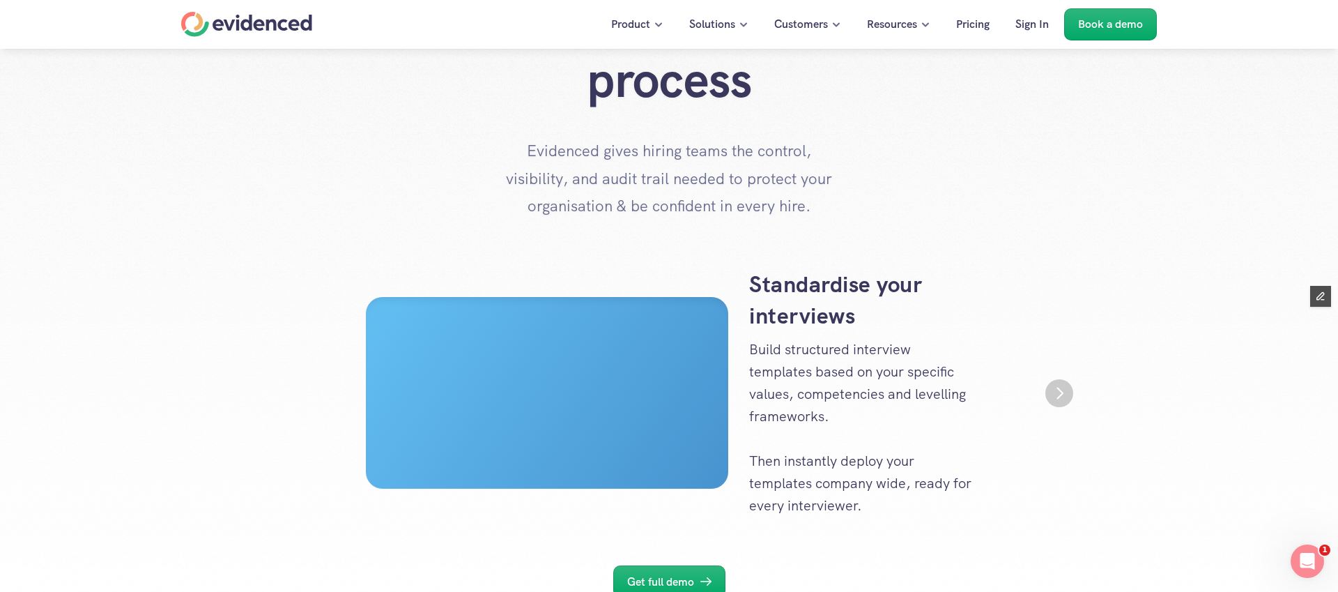
click at [1060, 387] on img "Next" at bounding box center [1060, 393] width 28 height 28
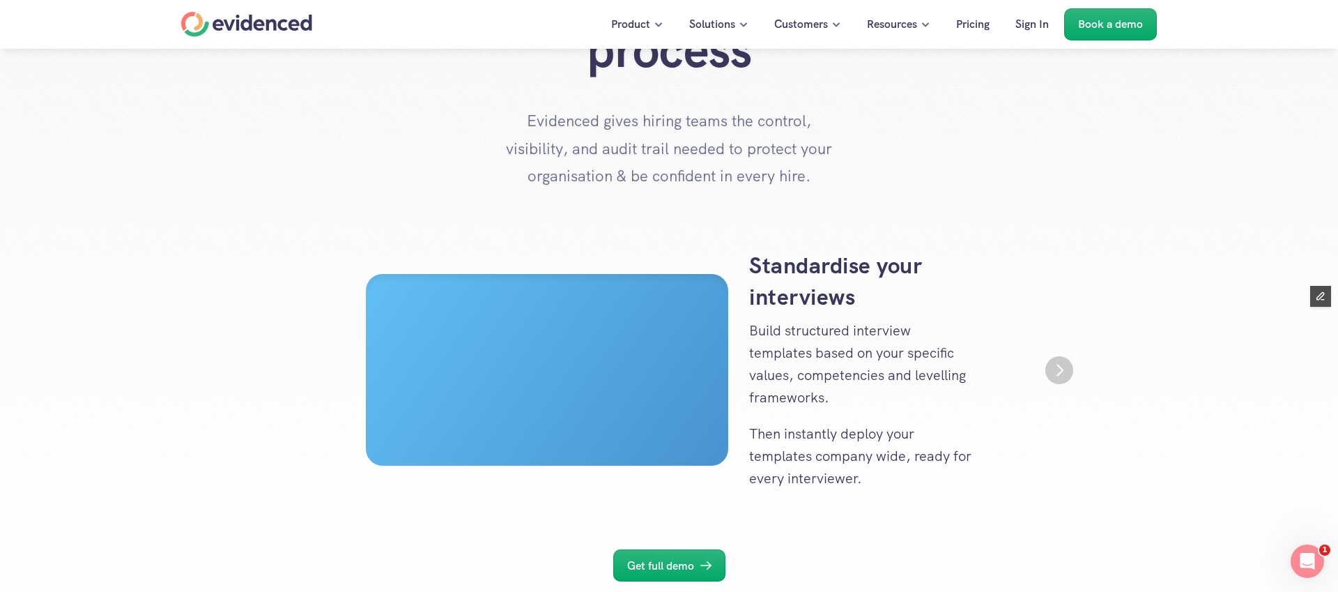
scroll to position [132, 0]
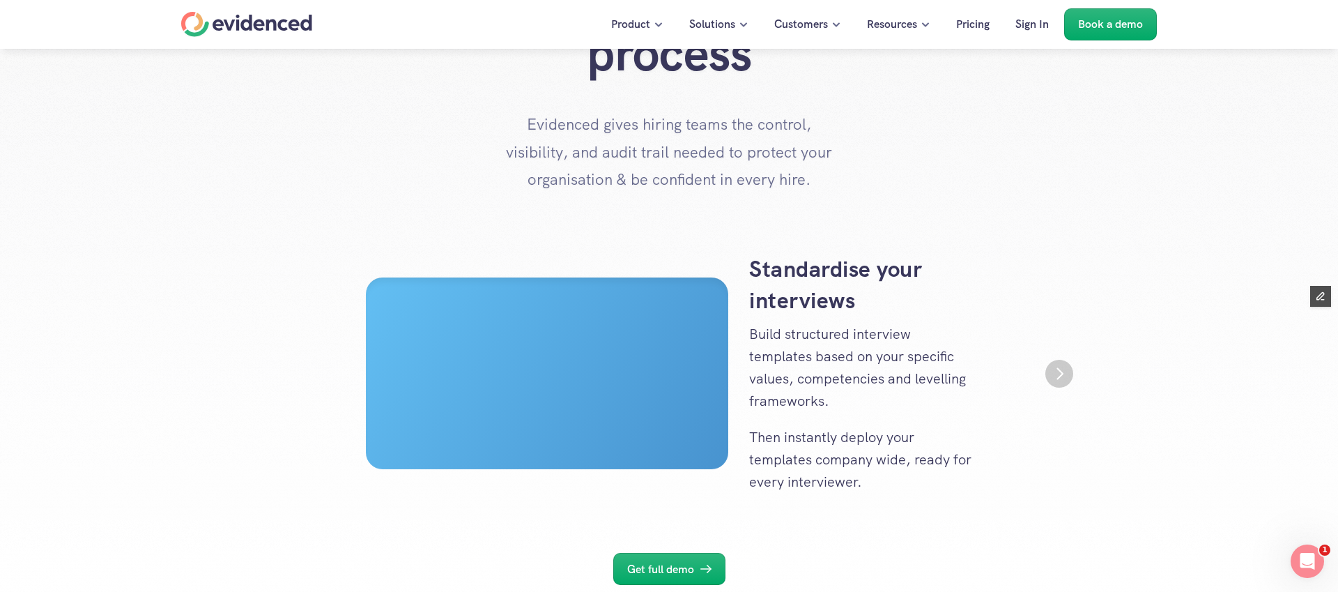
click at [1065, 372] on img "Next" at bounding box center [1060, 374] width 28 height 28
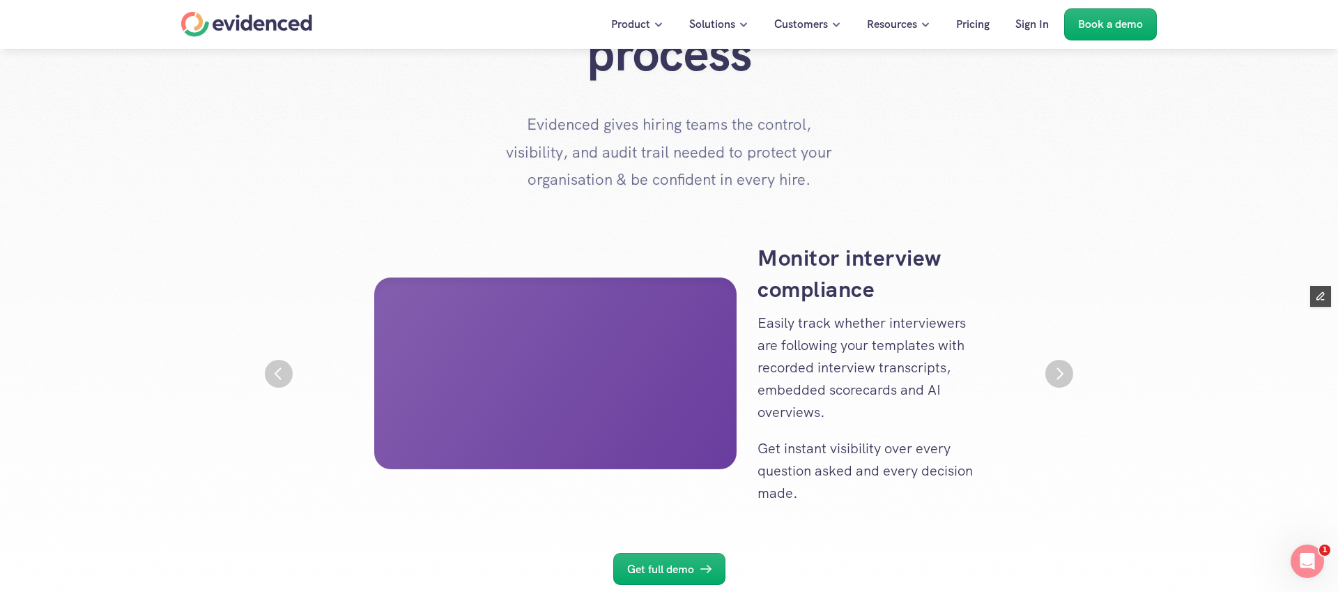
scroll to position [0, 836]
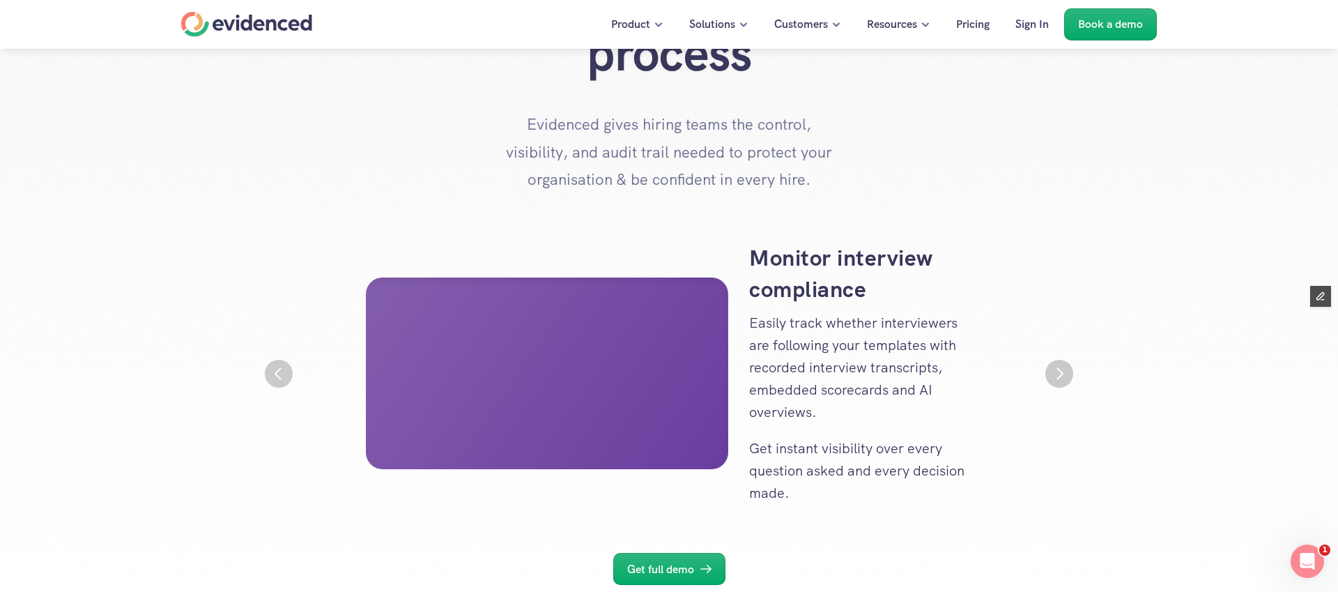
click at [1065, 372] on img "Next" at bounding box center [1060, 374] width 28 height 28
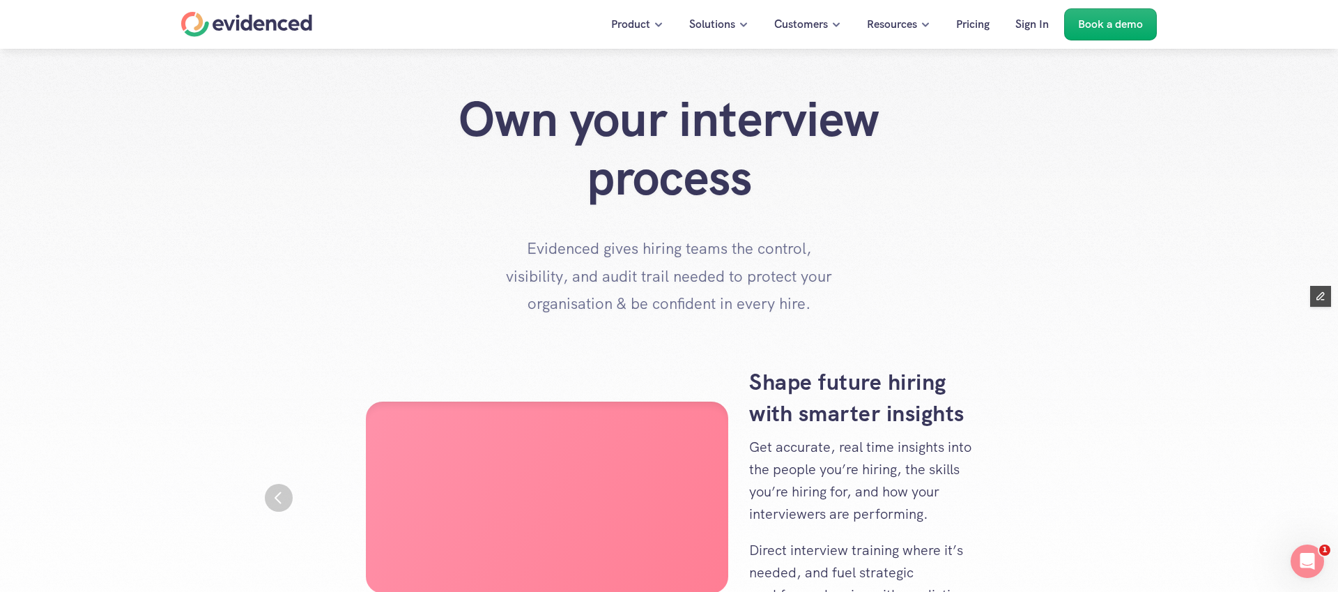
scroll to position [0, 0]
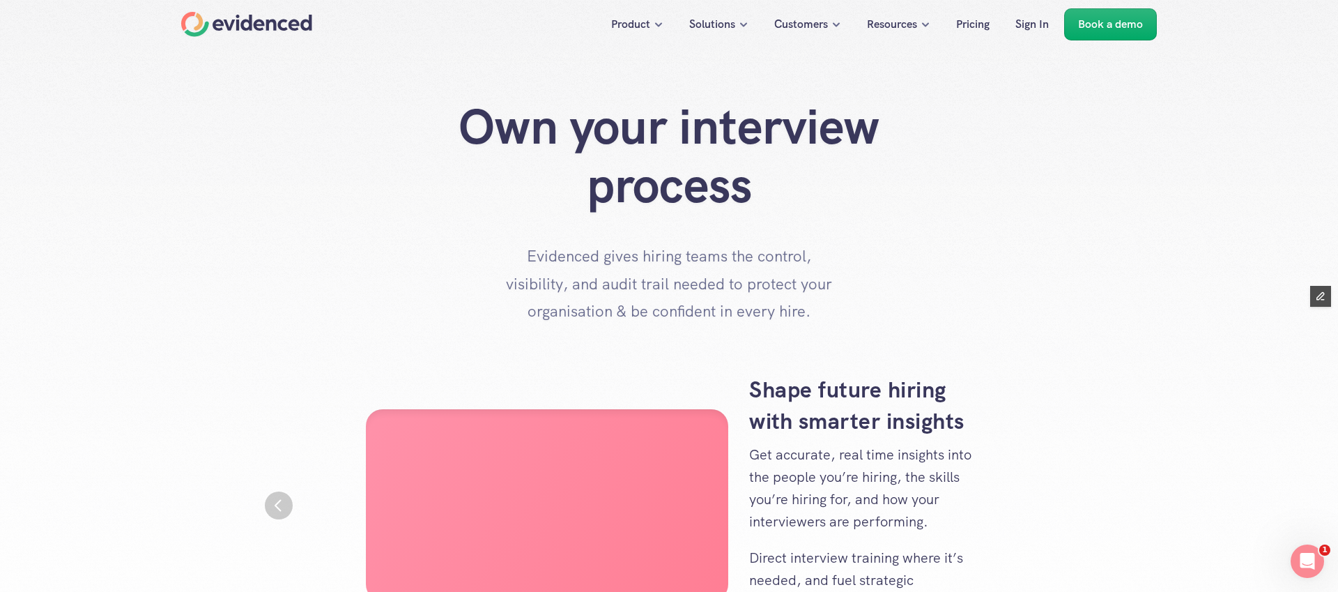
click at [993, 363] on div at bounding box center [669, 434] width 1338 height 868
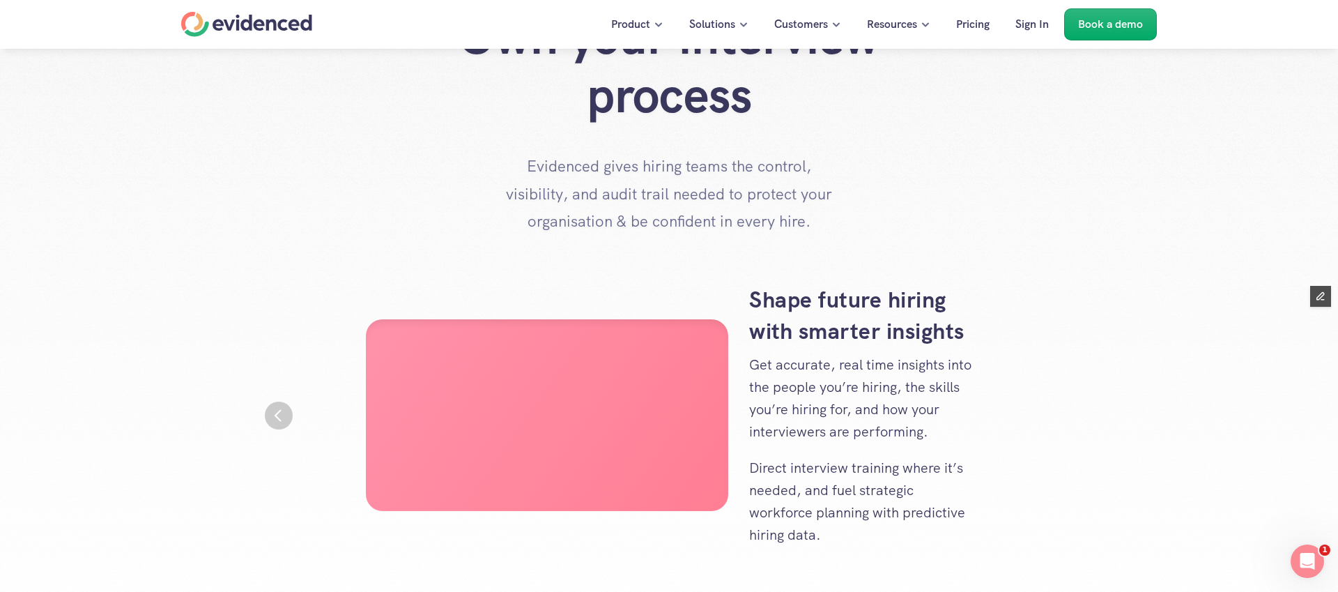
scroll to position [136, 0]
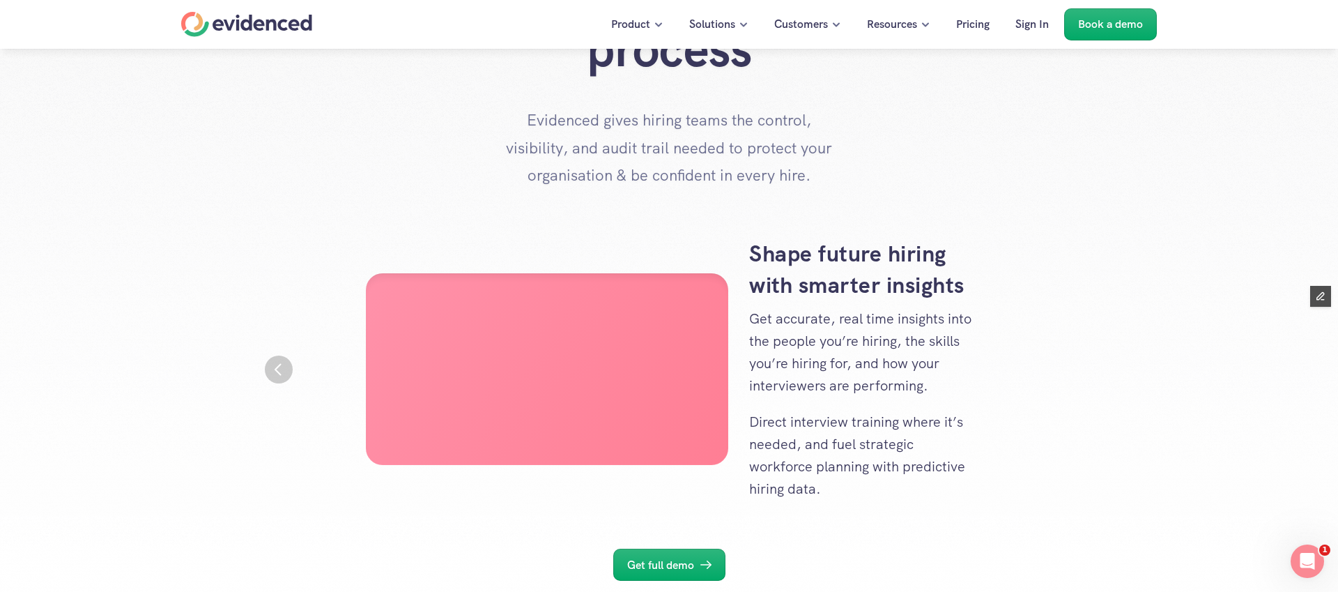
click at [284, 372] on img "Previous" at bounding box center [279, 370] width 28 height 28
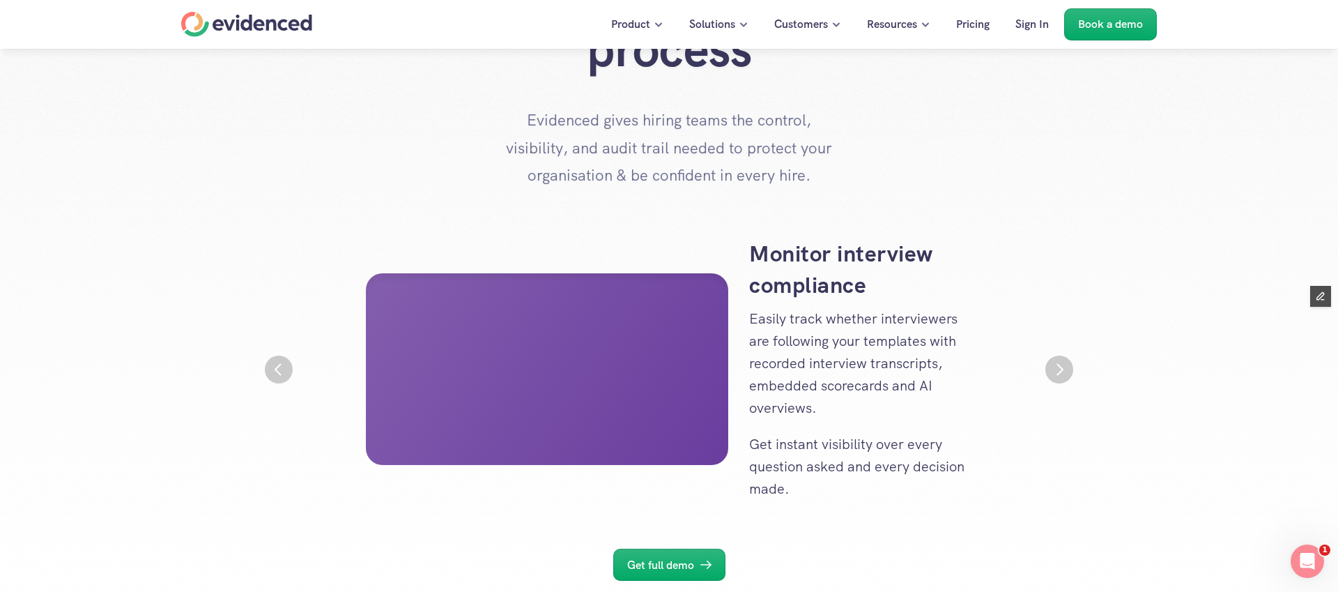
click at [284, 372] on img "Previous" at bounding box center [279, 370] width 28 height 28
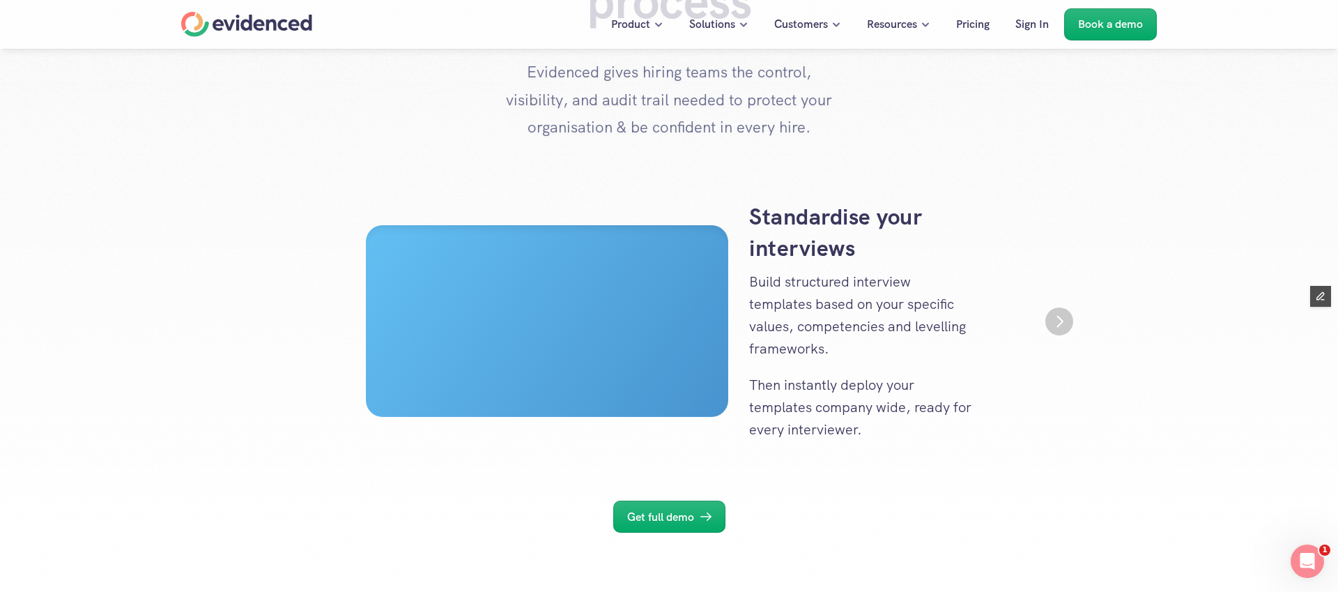
scroll to position [199, 0]
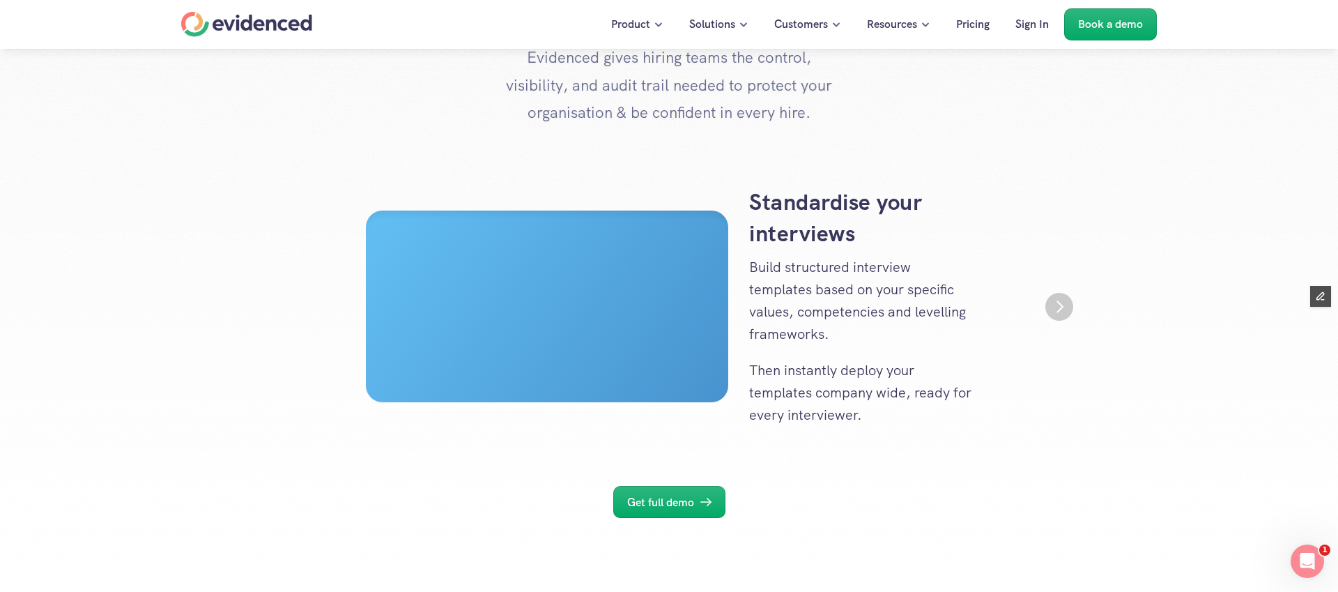
click at [1067, 306] on img "Next" at bounding box center [1060, 307] width 28 height 28
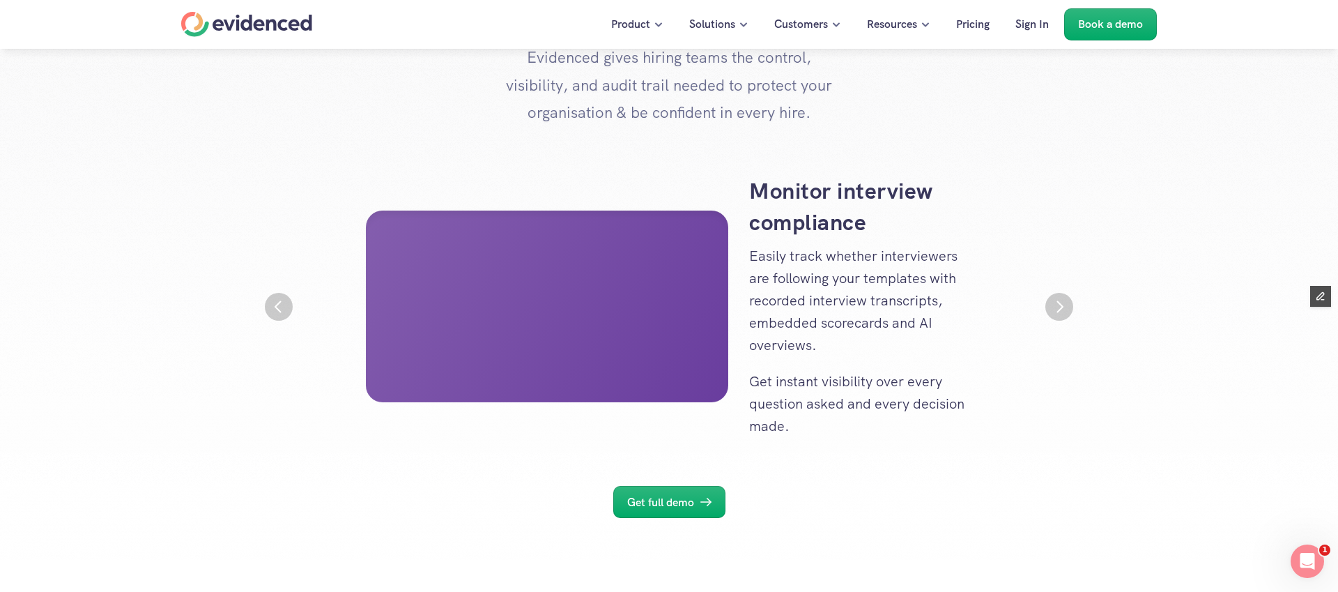
click at [1067, 306] on img "Next" at bounding box center [1060, 307] width 28 height 28
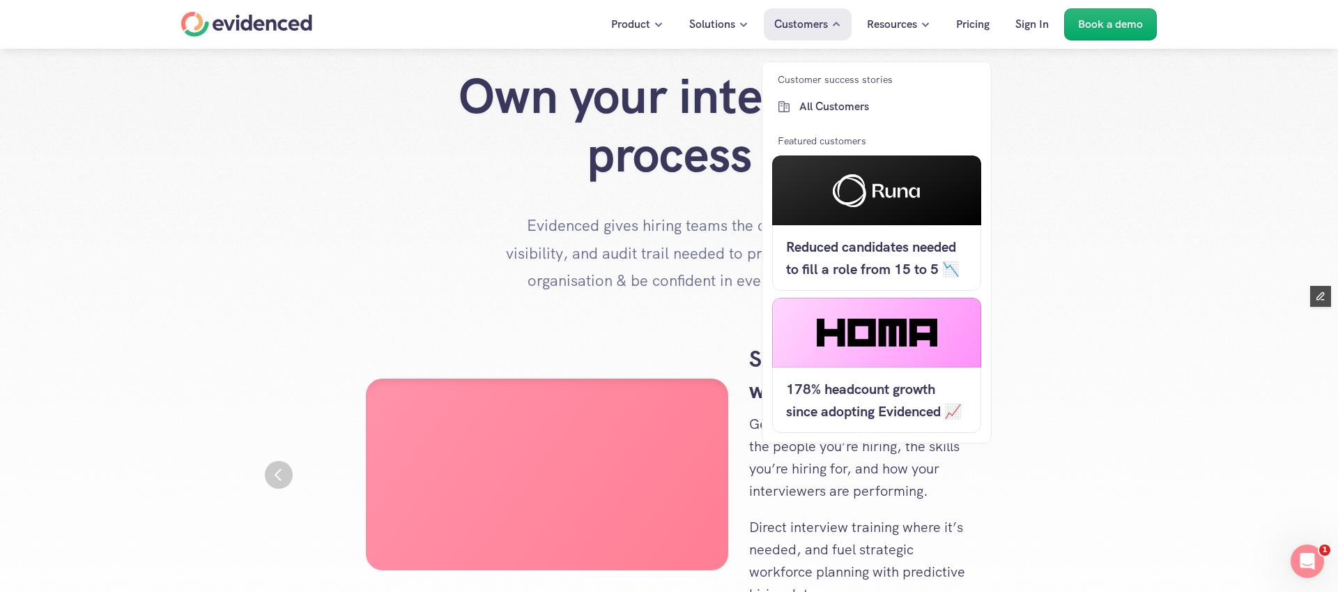
scroll to position [0, 0]
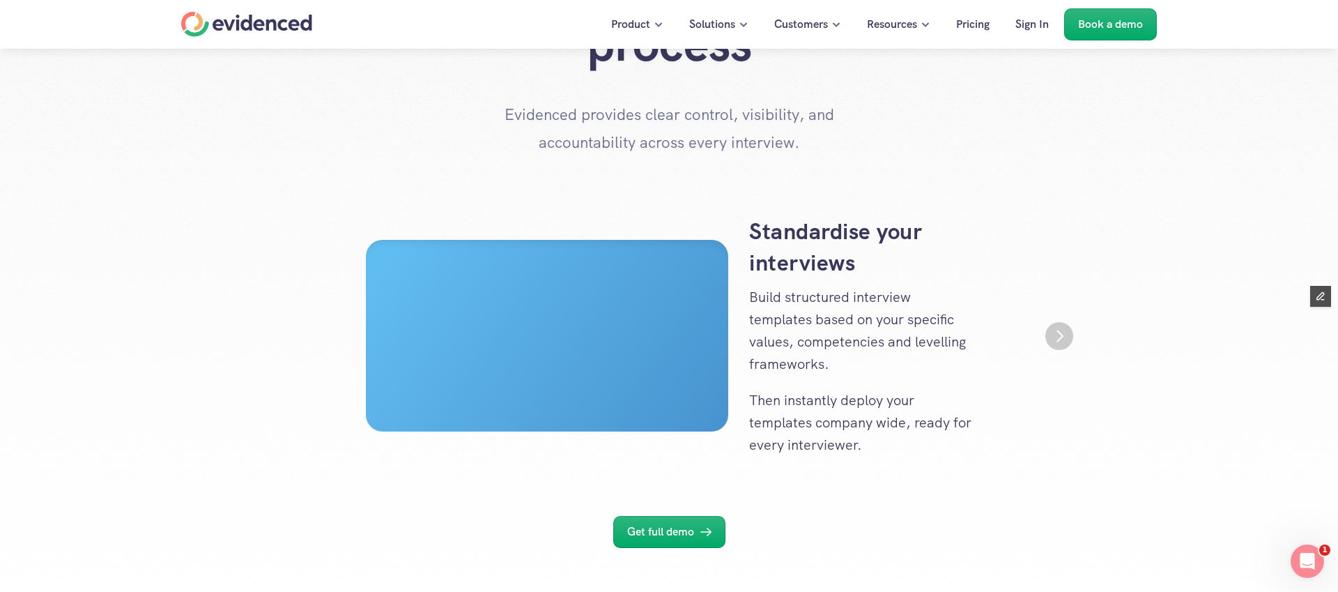
scroll to position [165, 0]
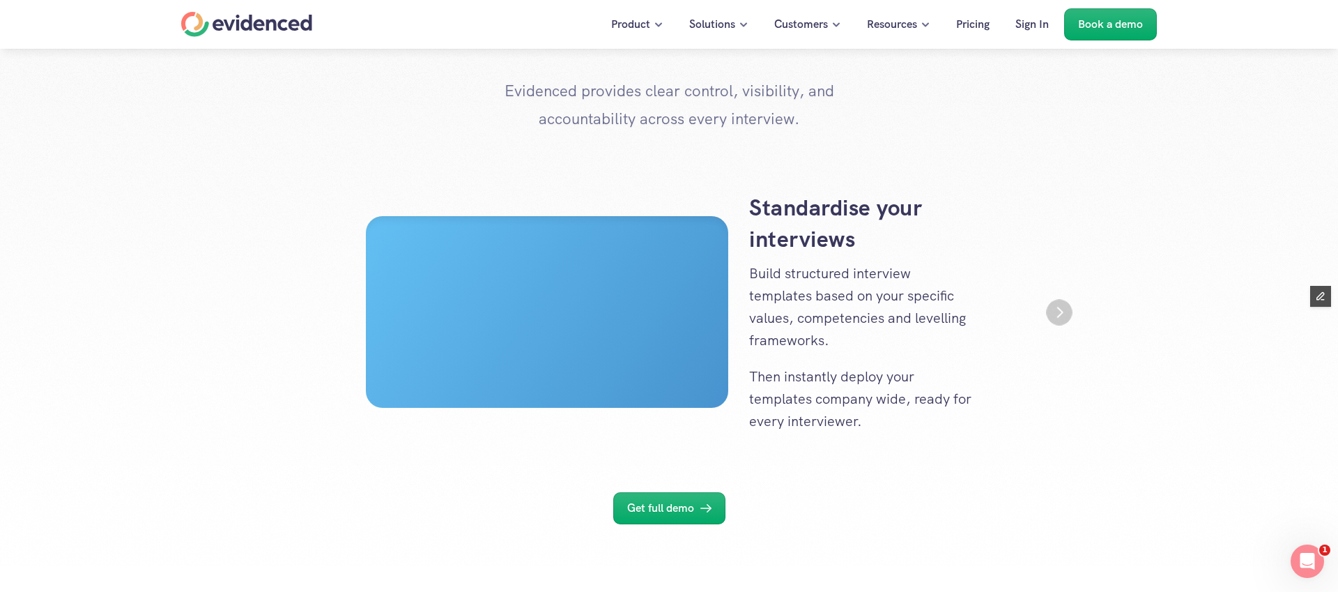
click at [1063, 315] on img "Next" at bounding box center [1059, 312] width 26 height 26
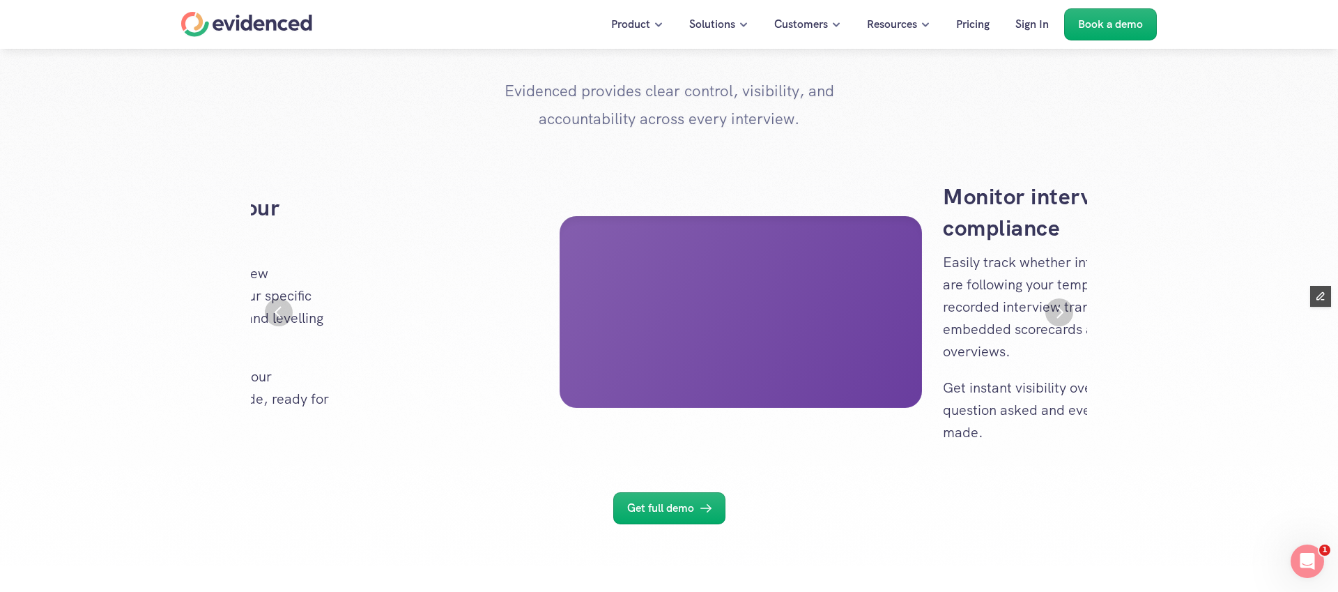
scroll to position [0, 836]
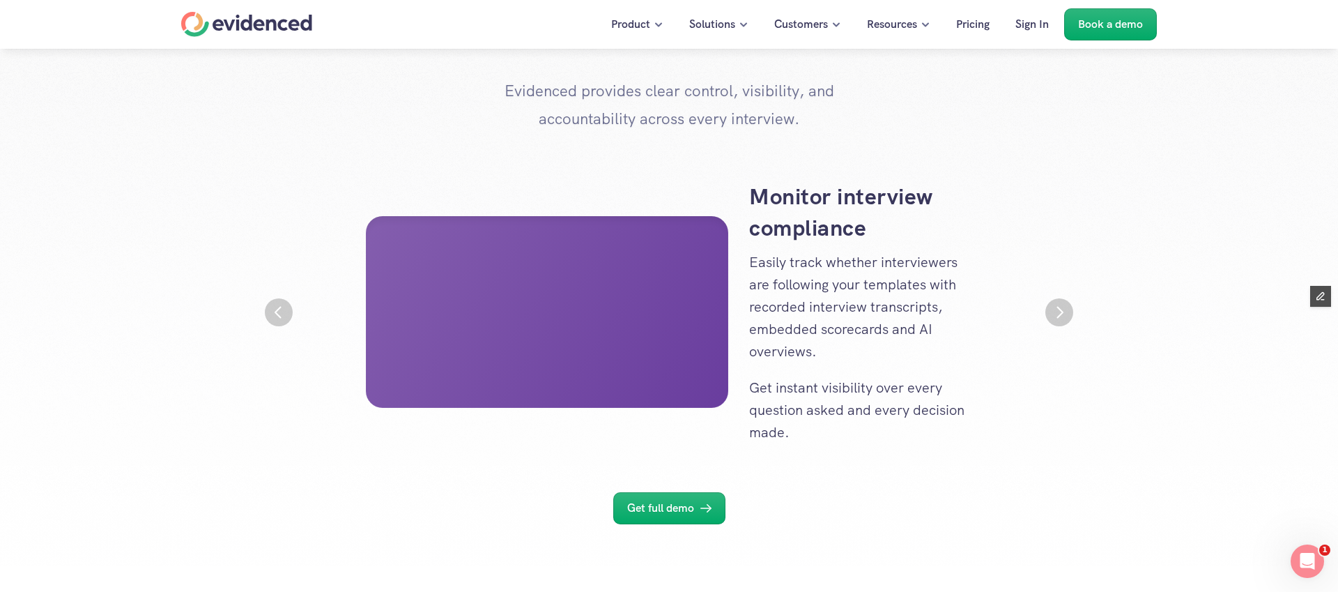
click at [1067, 312] on img "Next" at bounding box center [1060, 312] width 28 height 28
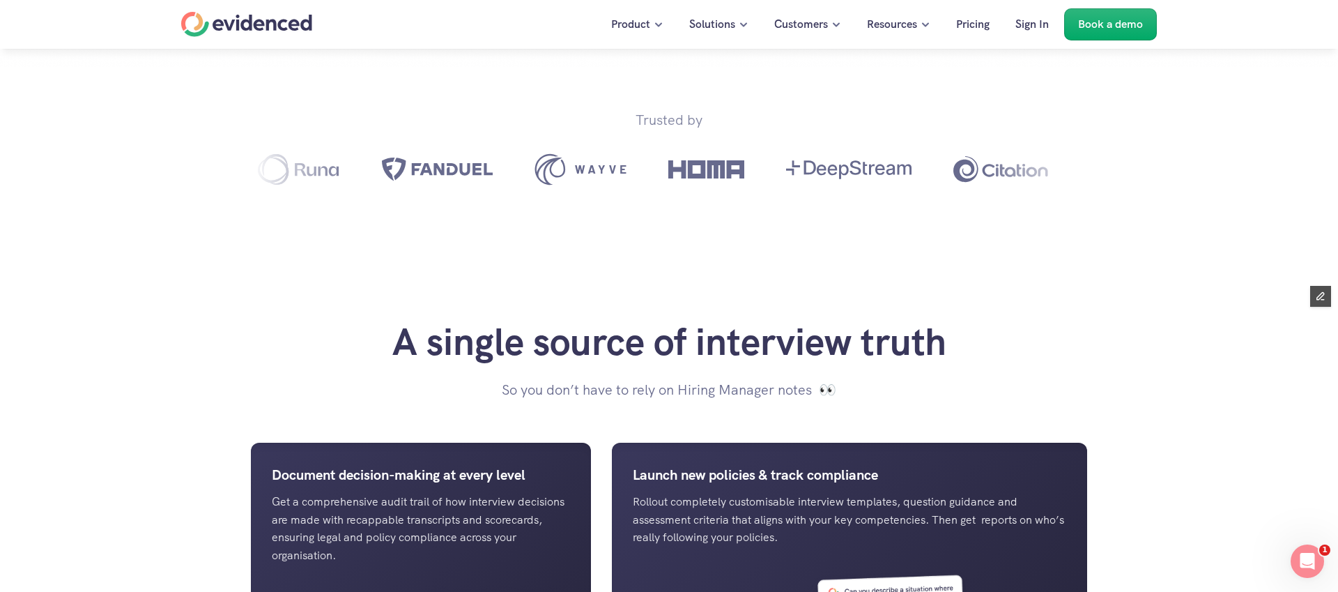
scroll to position [642, 0]
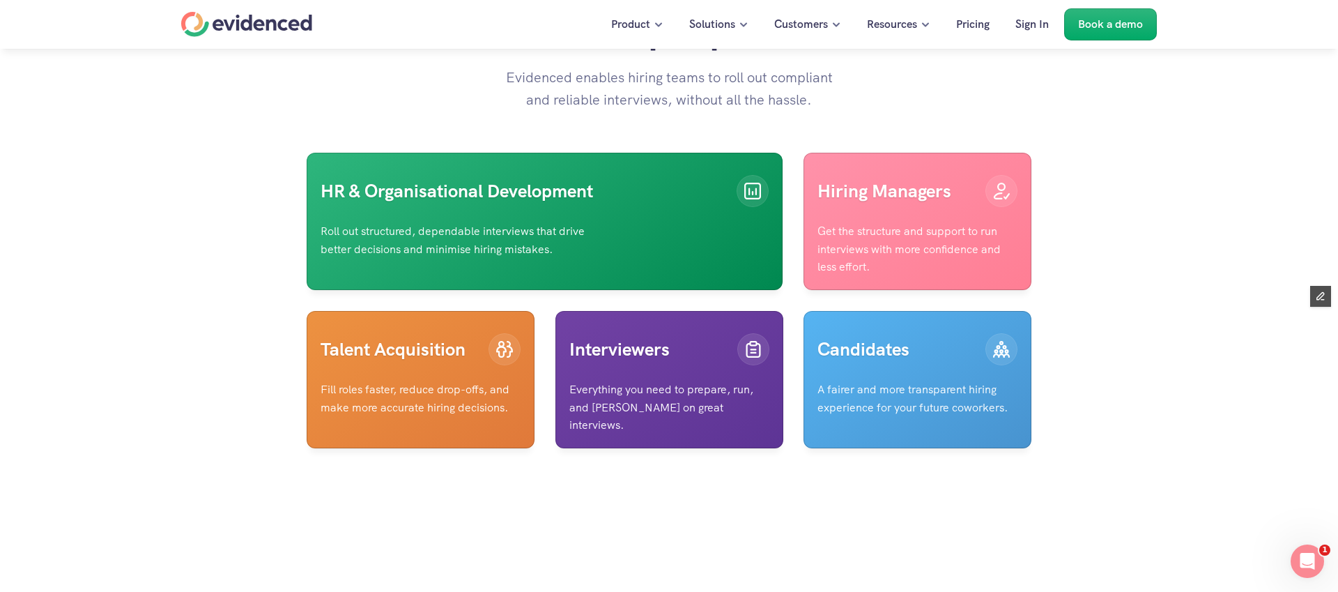
scroll to position [2785, 0]
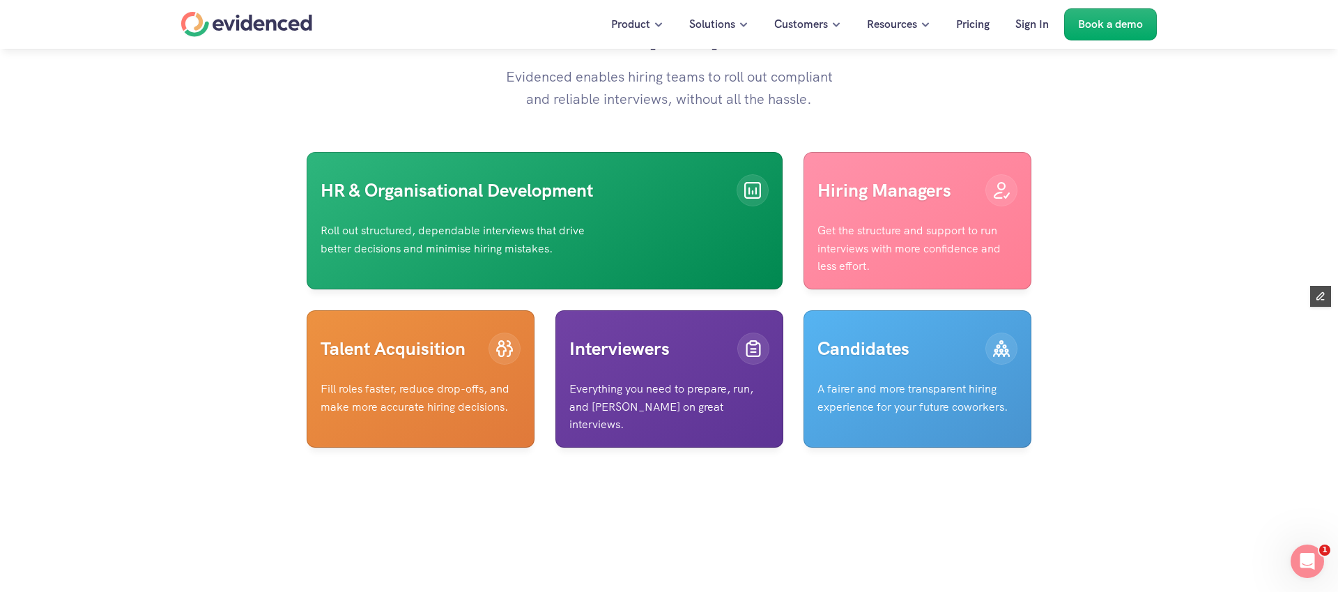
click at [251, 24] on div "Home" at bounding box center [246, 24] width 131 height 25
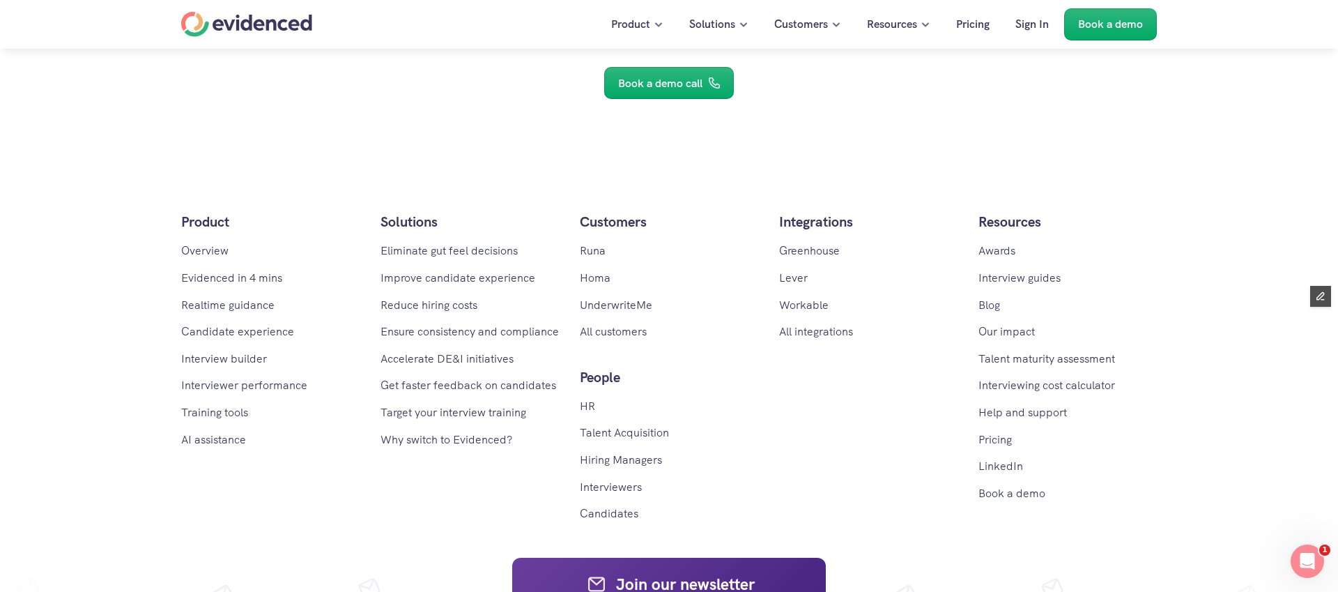
scroll to position [8069, 0]
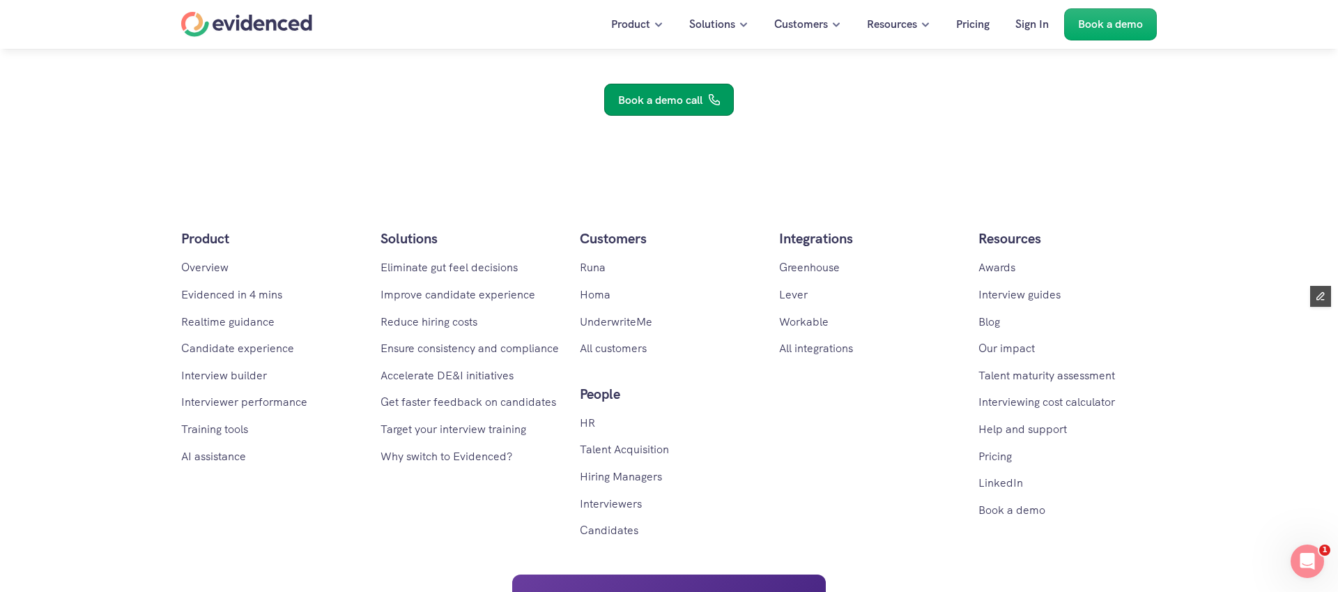
click at [652, 109] on p "Book a demo call" at bounding box center [660, 100] width 84 height 18
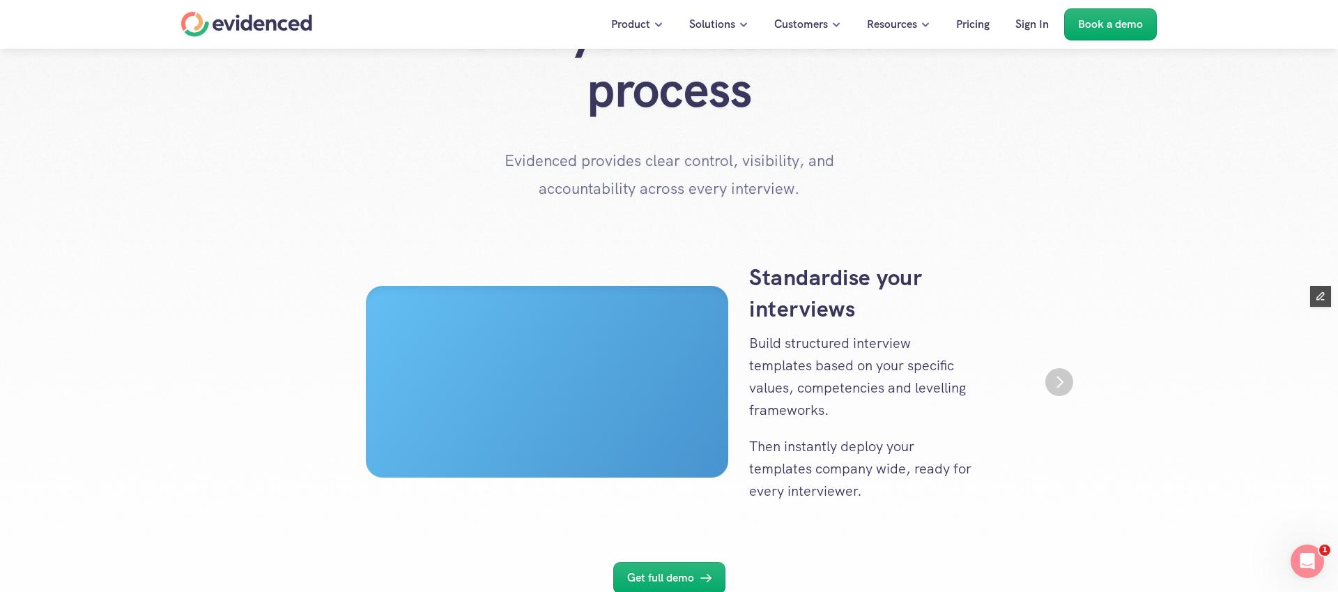
click at [1065, 385] on img "Next" at bounding box center [1060, 382] width 28 height 28
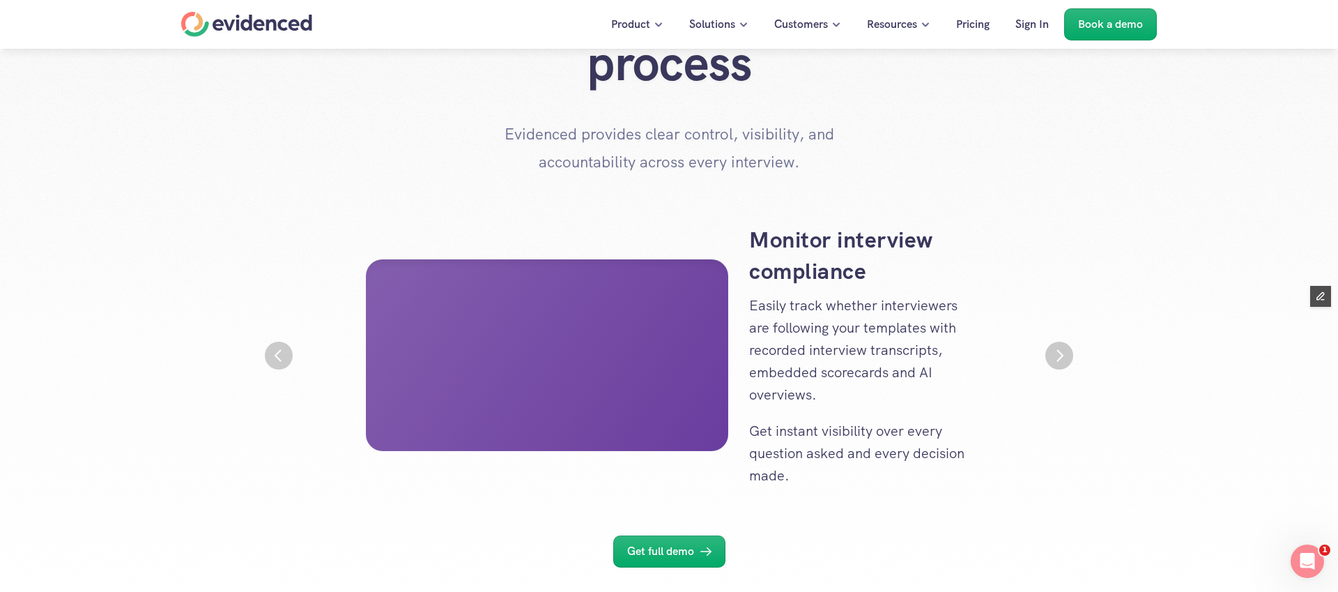
scroll to position [130, 0]
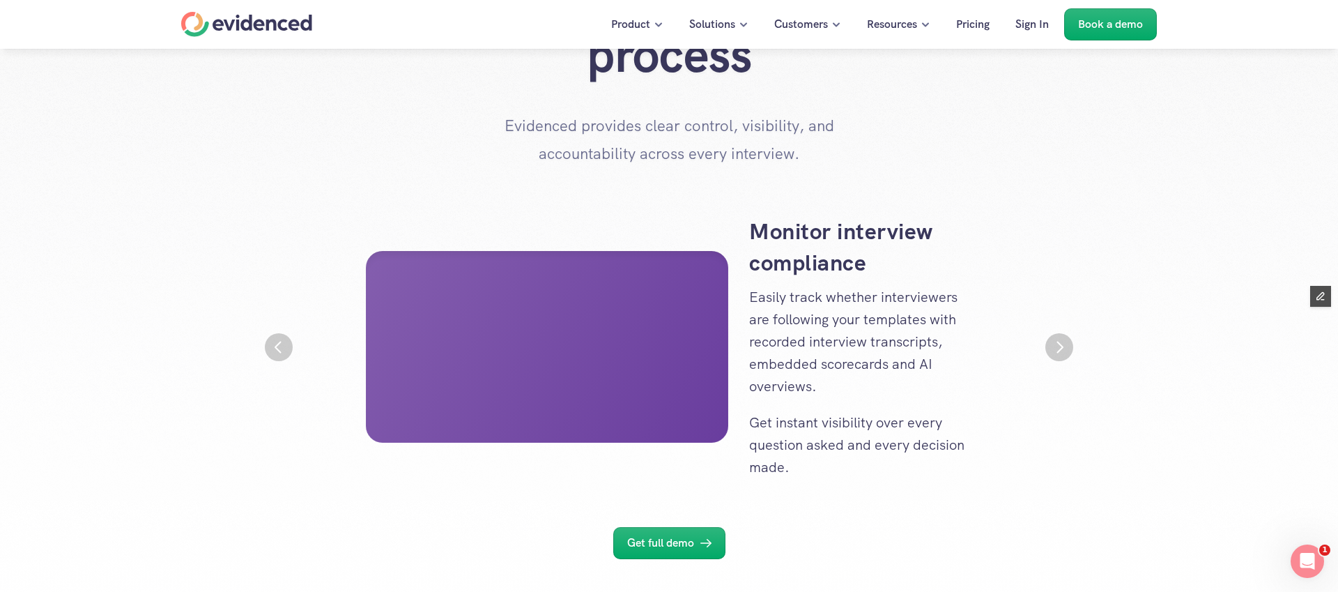
click at [1063, 349] on img "Next" at bounding box center [1060, 347] width 28 height 28
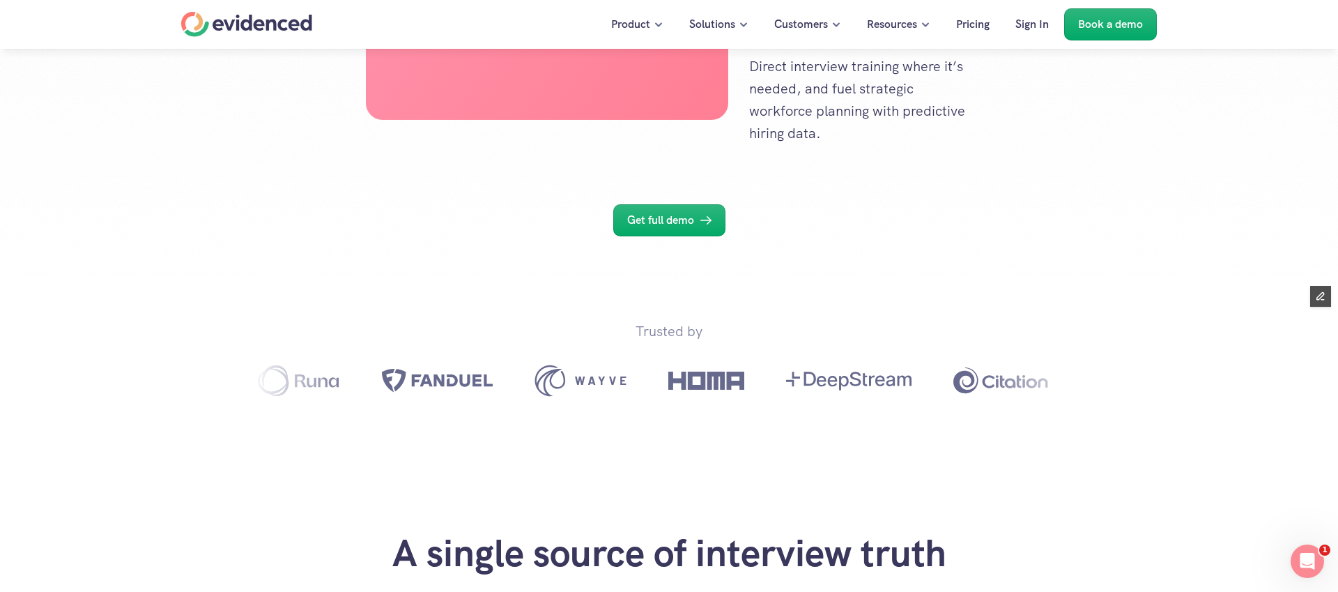
scroll to position [349, 0]
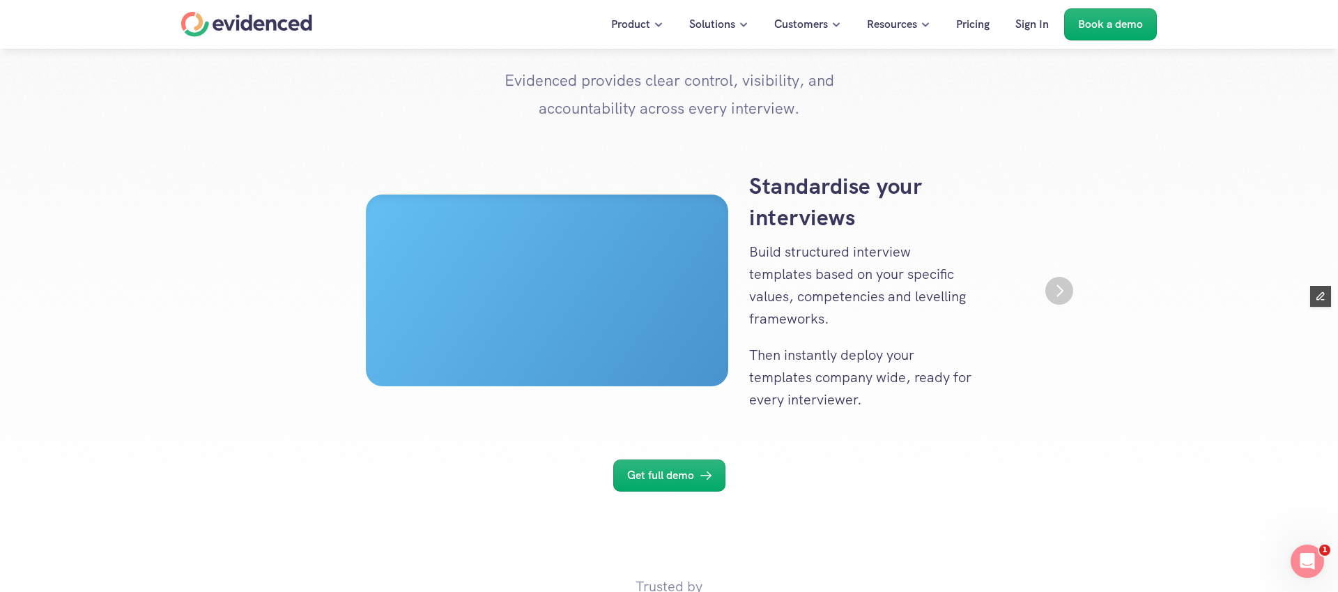
scroll to position [181, 0]
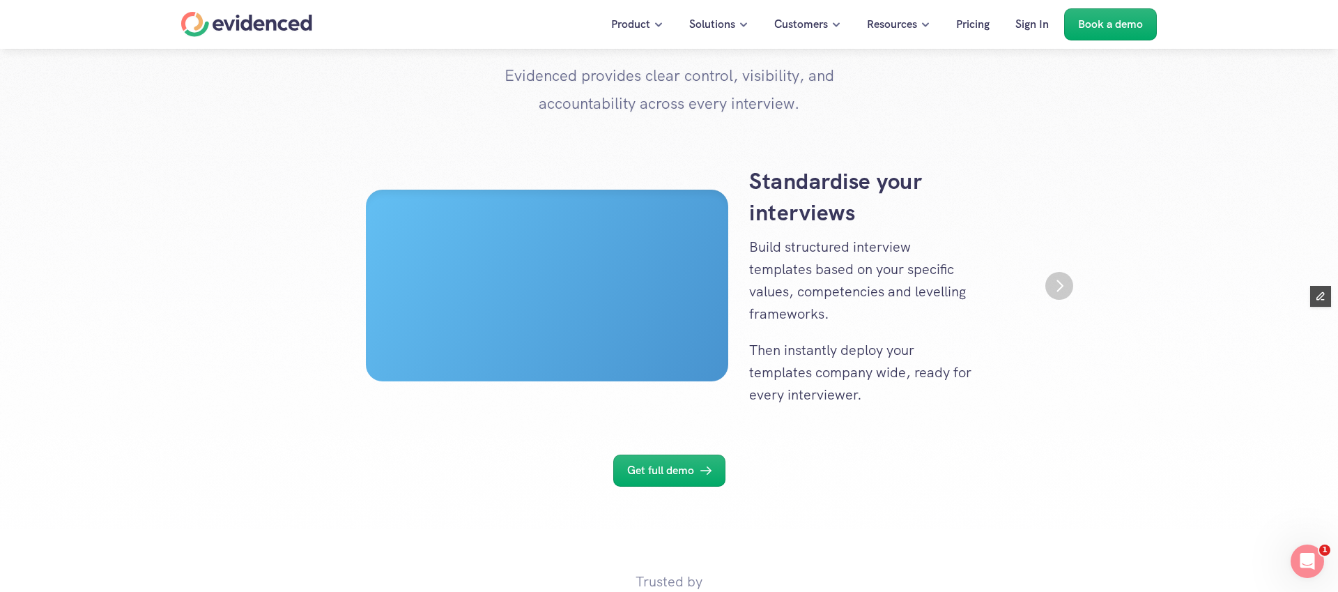
click at [1060, 291] on img "Next" at bounding box center [1060, 286] width 28 height 28
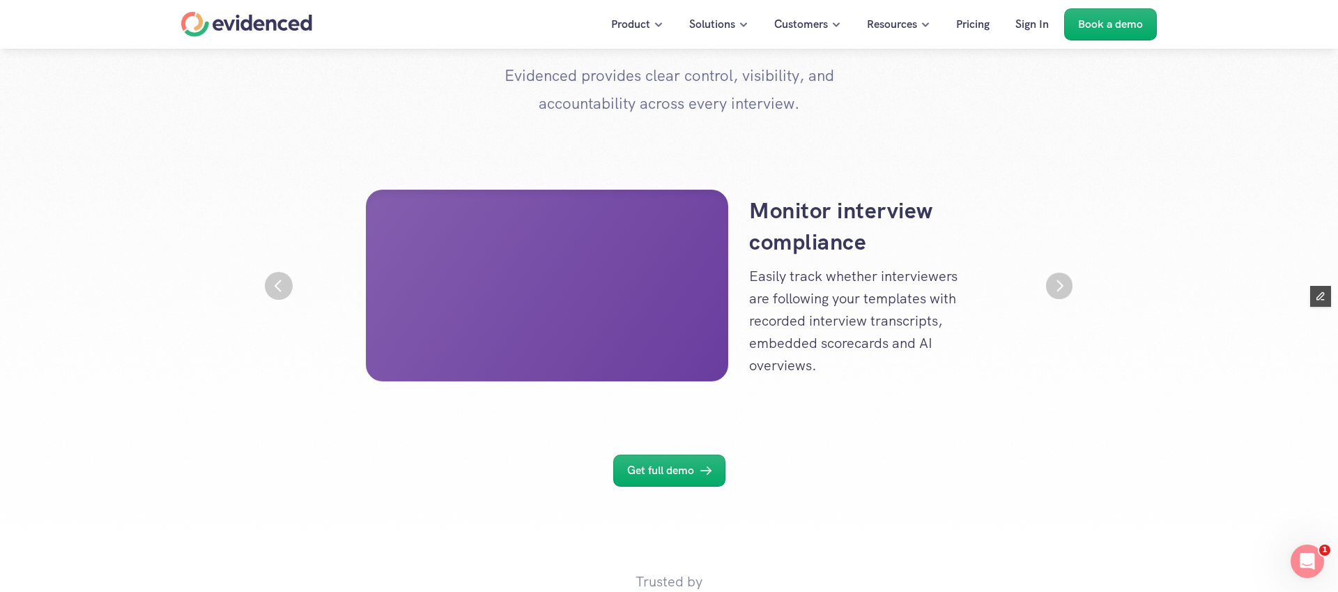
click at [1060, 291] on img "Next" at bounding box center [1059, 286] width 26 height 26
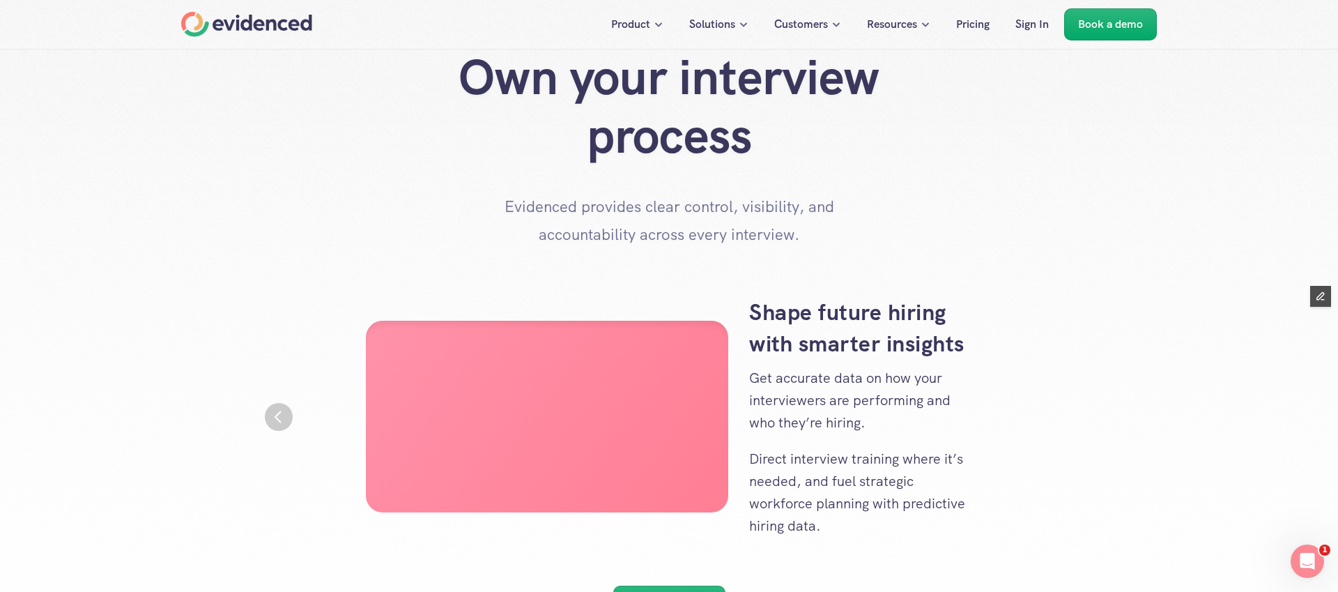
scroll to position [0, 0]
